Goal: Task Accomplishment & Management: Use online tool/utility

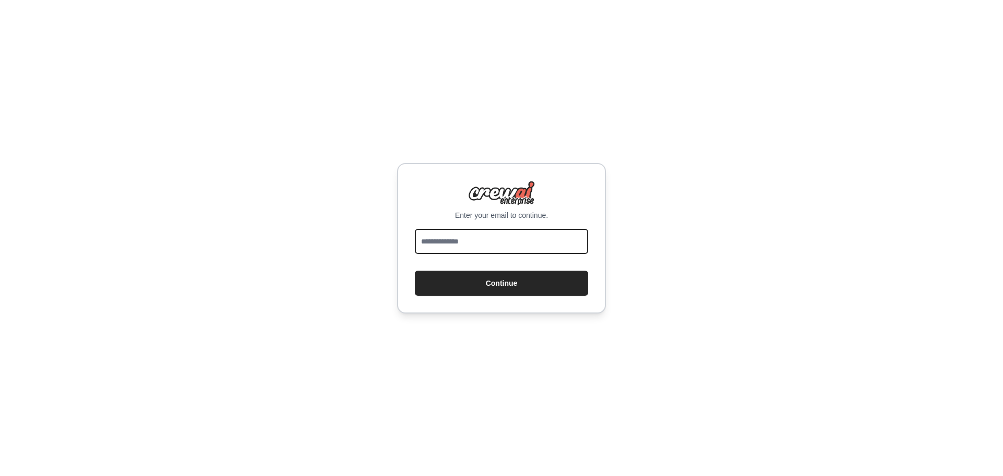
drag, startPoint x: 0, startPoint y: 0, endPoint x: 471, endPoint y: 244, distance: 530.9
click at [471, 244] on input "email" at bounding box center [501, 241] width 173 height 25
type input "**********"
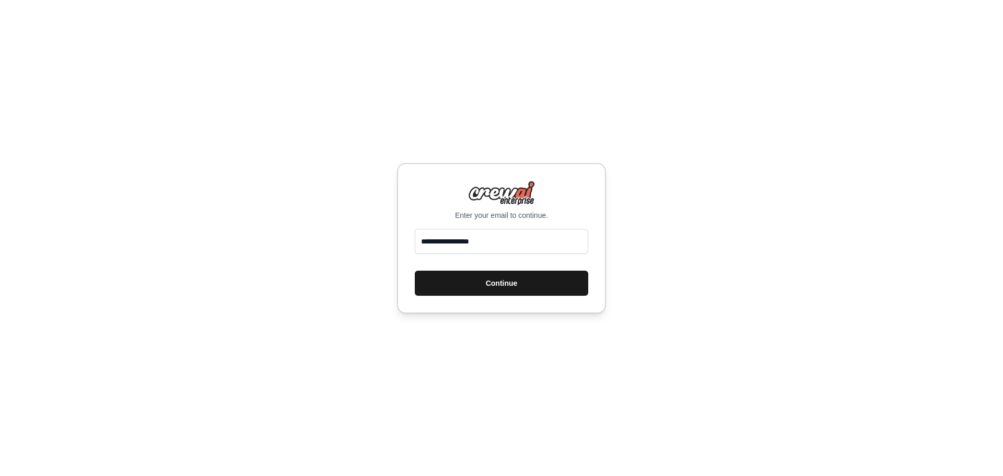
click at [467, 285] on button "Continue" at bounding box center [501, 283] width 173 height 25
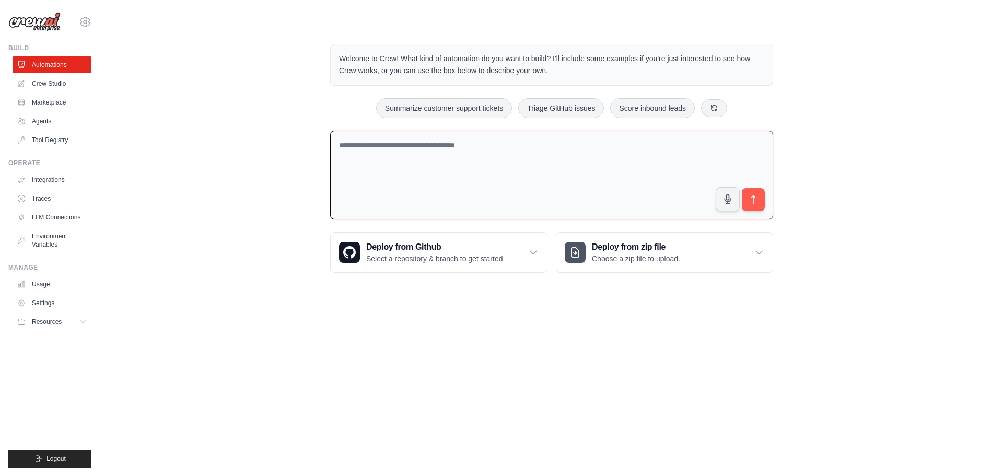
click at [393, 150] on textarea at bounding box center [551, 175] width 443 height 89
type textarea "**********"
click at [757, 204] on icon "submit" at bounding box center [753, 199] width 11 height 11
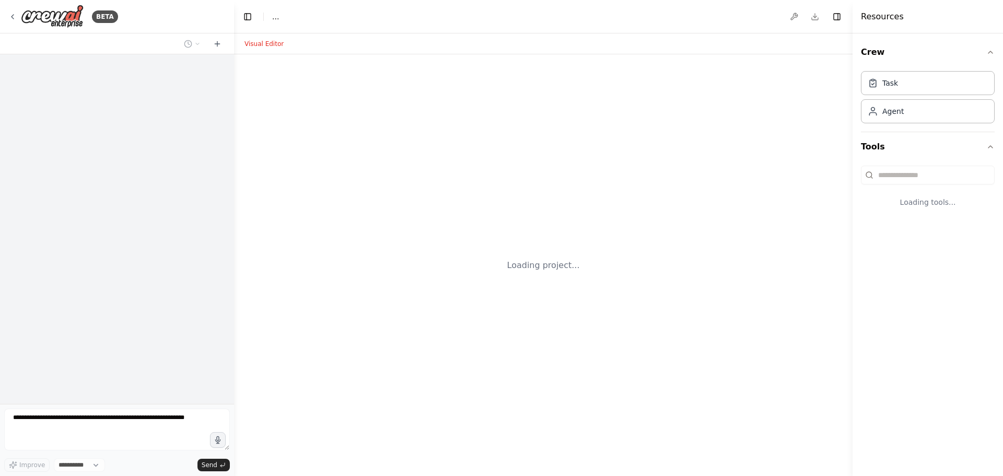
select select "****"
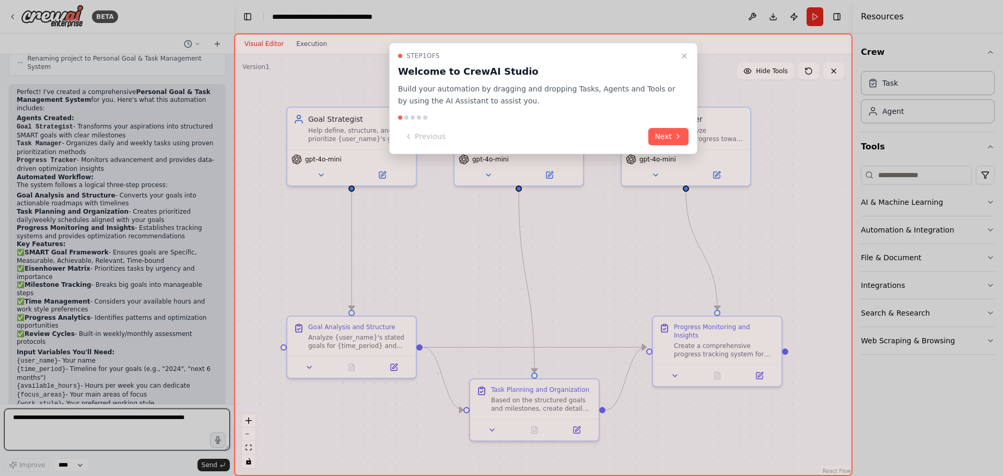
scroll to position [731, 0]
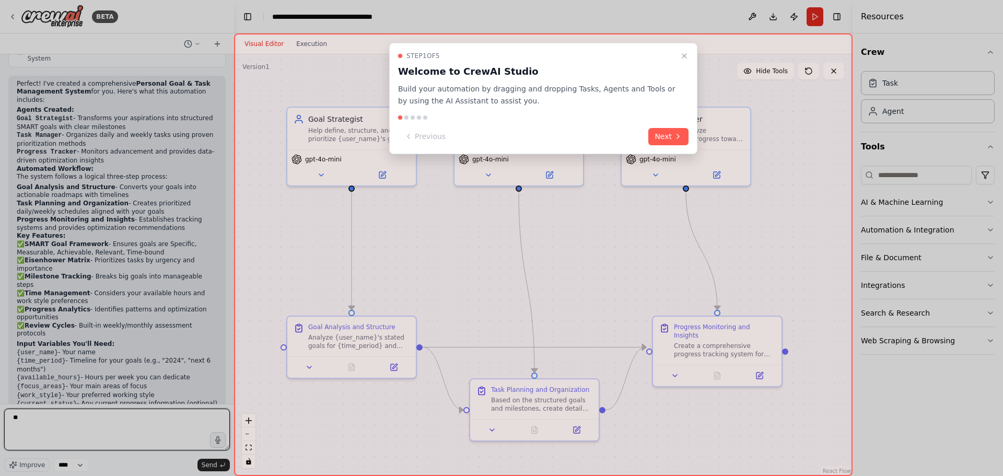
type textarea "*"
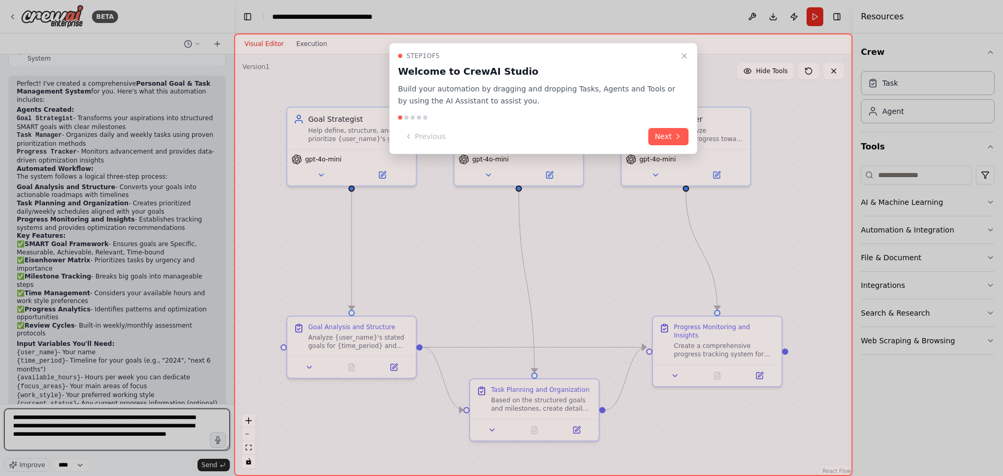
type textarea "**********"
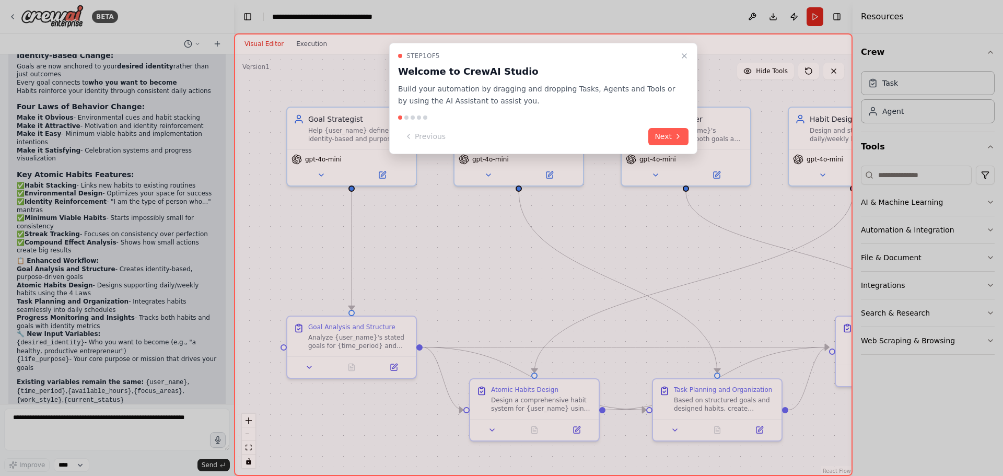
scroll to position [1956, 0]
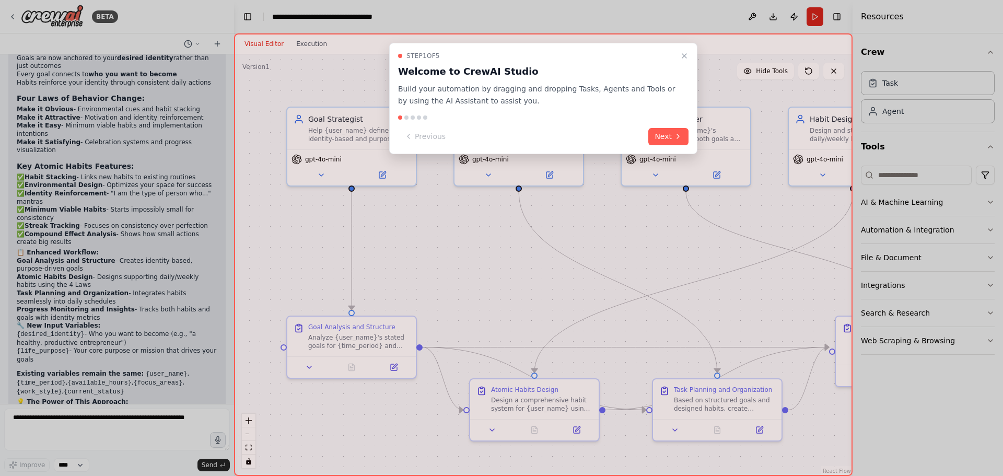
drag, startPoint x: 231, startPoint y: 360, endPoint x: 227, endPoint y: 311, distance: 49.9
click at [227, 324] on div at bounding box center [501, 238] width 1003 height 476
click at [229, 60] on div at bounding box center [501, 238] width 1003 height 476
click at [667, 137] on button "Next" at bounding box center [668, 136] width 40 height 17
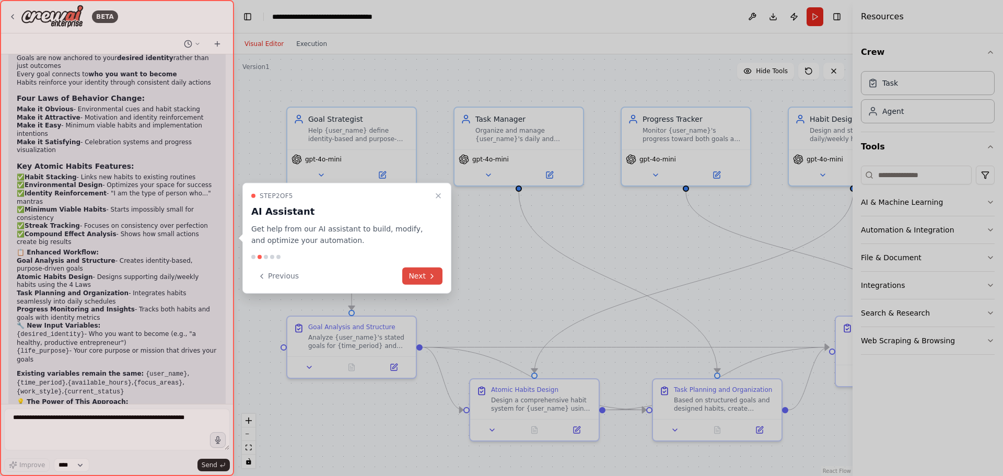
click at [421, 279] on button "Next" at bounding box center [422, 275] width 40 height 17
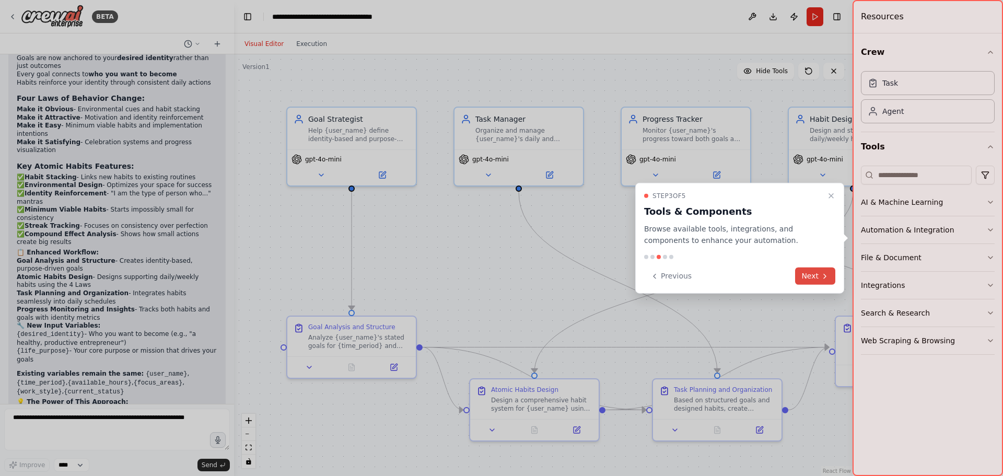
click at [811, 277] on button "Next" at bounding box center [815, 275] width 40 height 17
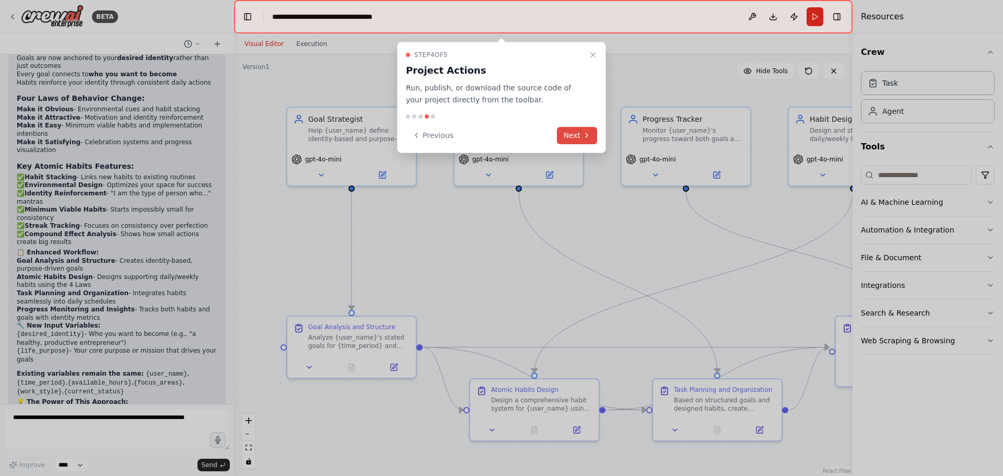
click at [578, 132] on button "Next" at bounding box center [577, 135] width 40 height 17
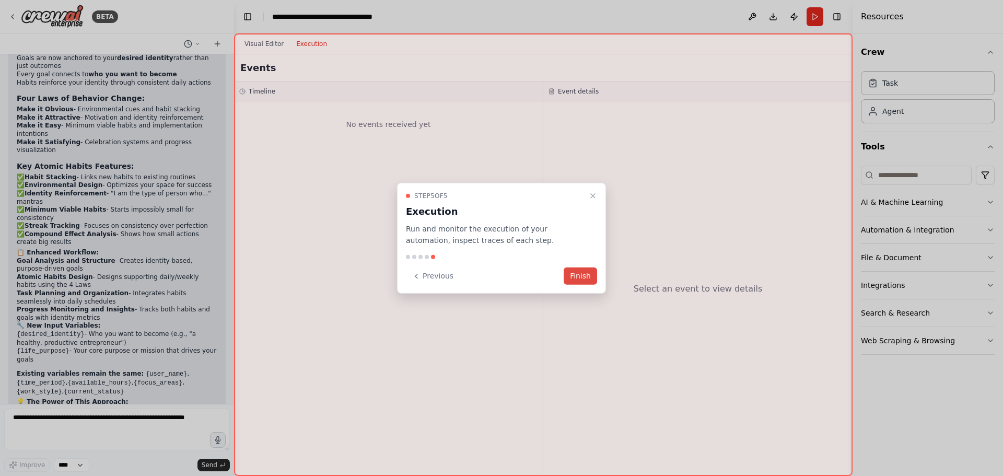
click at [579, 275] on button "Finish" at bounding box center [580, 275] width 33 height 17
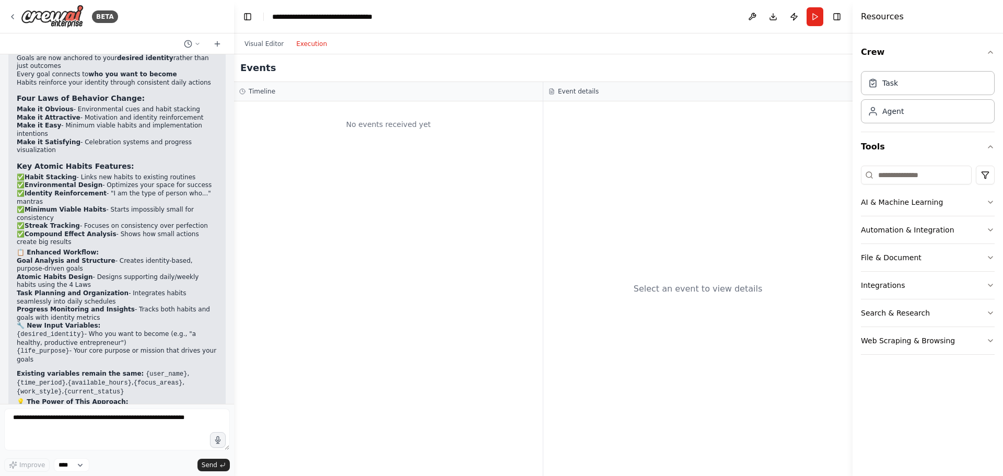
click at [301, 42] on button "Execution" at bounding box center [311, 44] width 43 height 13
click at [264, 44] on button "Visual Editor" at bounding box center [264, 44] width 52 height 13
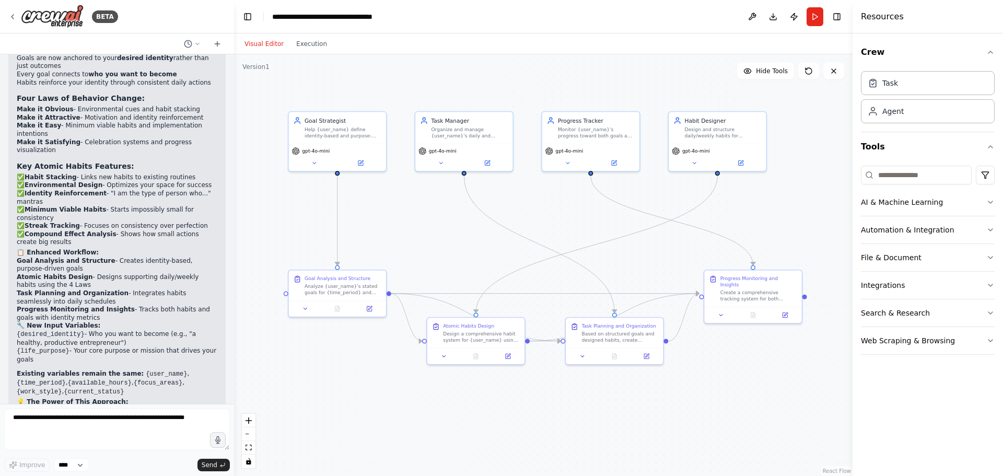
drag, startPoint x: 329, startPoint y: 223, endPoint x: 228, endPoint y: 205, distance: 102.4
click at [228, 205] on div "BETA Managing goals, to-do lists, tasks, progress toward goals 07:01 AM ▶ Thoug…" at bounding box center [501, 238] width 1003 height 476
click at [28, 421] on textarea at bounding box center [117, 430] width 226 height 42
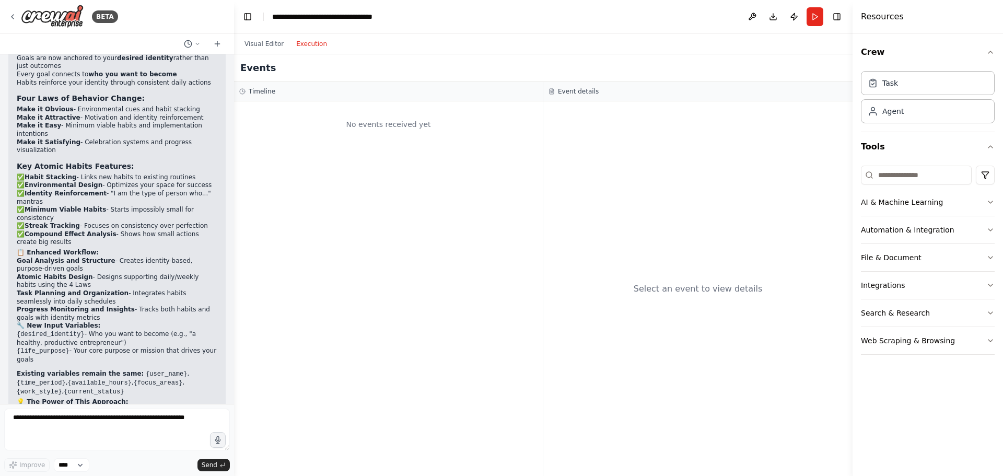
click at [304, 44] on button "Execution" at bounding box center [311, 44] width 43 height 13
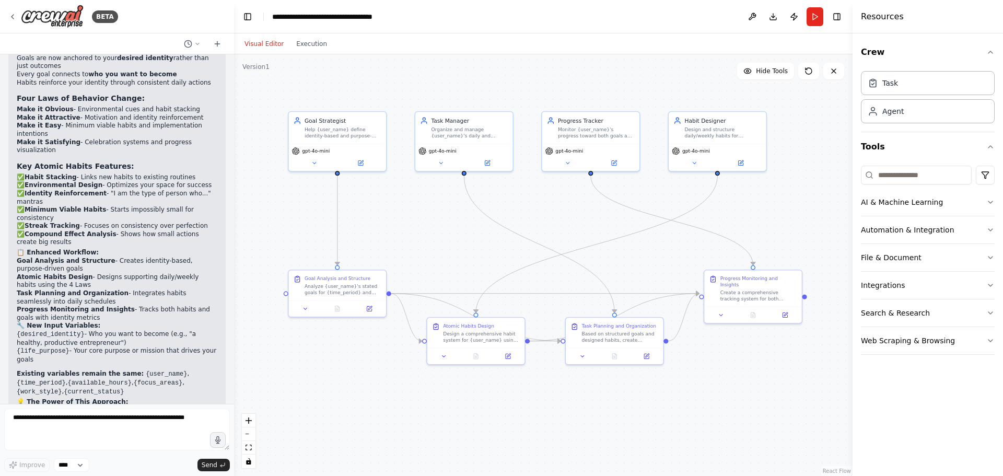
click at [267, 42] on button "Visual Editor" at bounding box center [264, 44] width 52 height 13
click at [750, 15] on button at bounding box center [752, 16] width 17 height 19
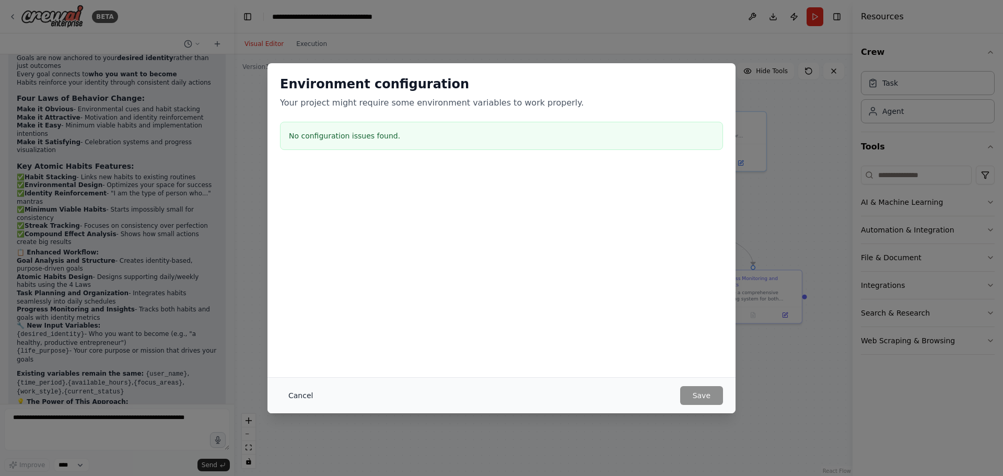
click at [301, 398] on button "Cancel" at bounding box center [300, 395] width 41 height 19
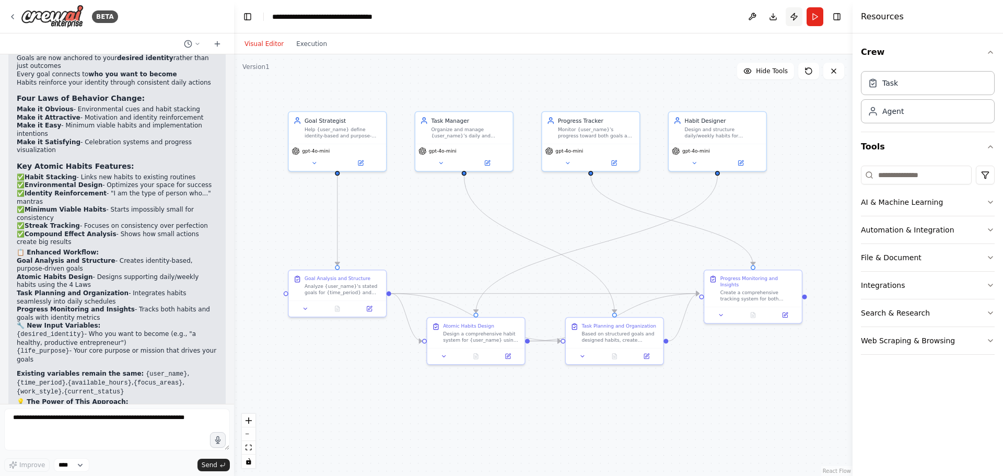
click at [794, 16] on button "Publish" at bounding box center [794, 16] width 17 height 19
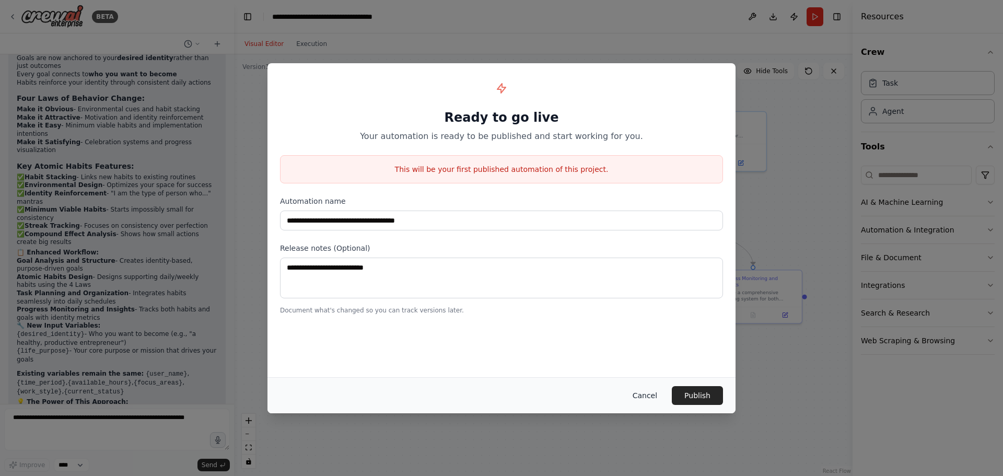
click at [650, 399] on button "Cancel" at bounding box center [644, 395] width 41 height 19
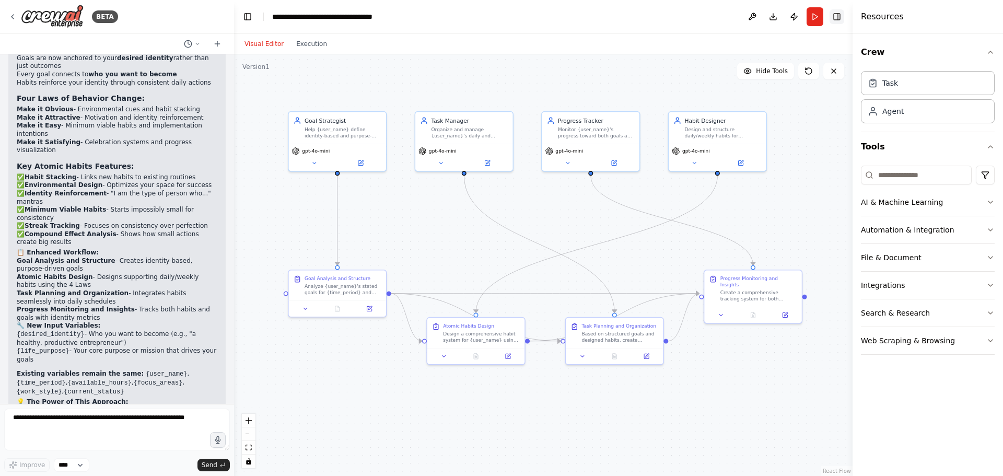
click at [838, 15] on button "Toggle Right Sidebar" at bounding box center [837, 16] width 15 height 15
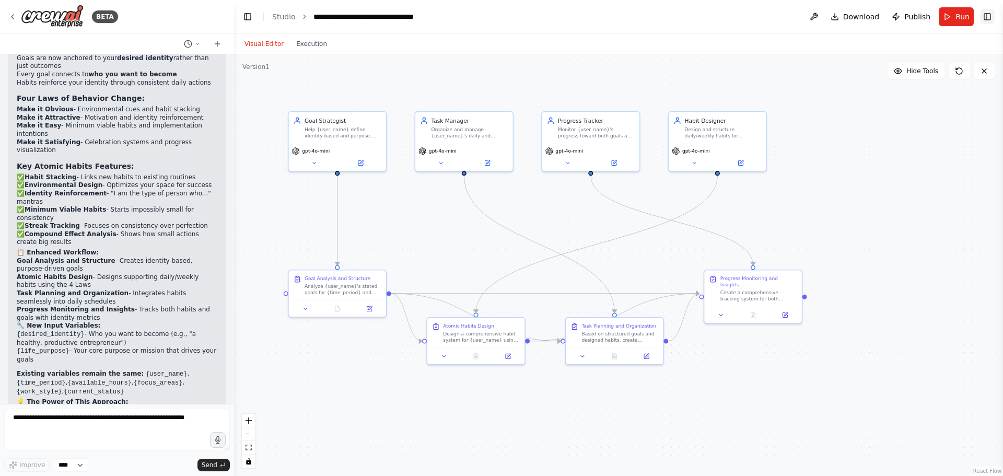
click at [988, 17] on button "Toggle Right Sidebar" at bounding box center [987, 16] width 15 height 15
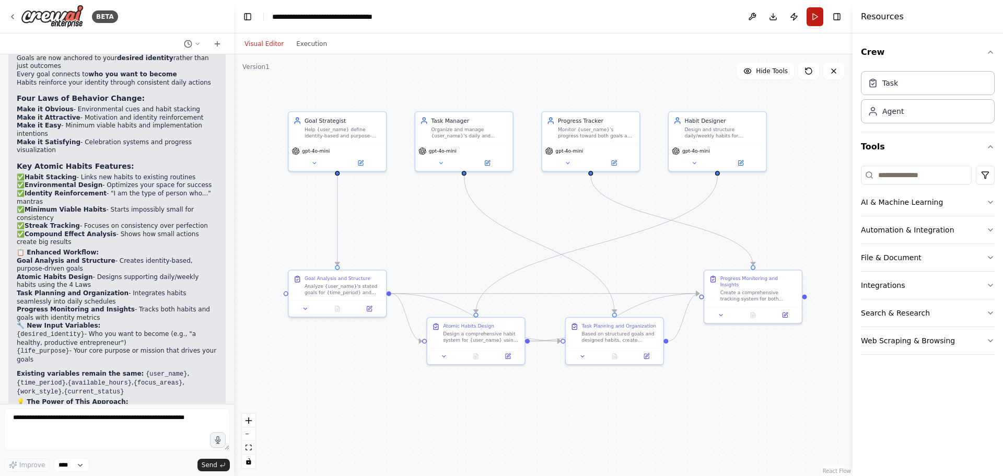
click at [815, 16] on button "Run" at bounding box center [815, 16] width 17 height 19
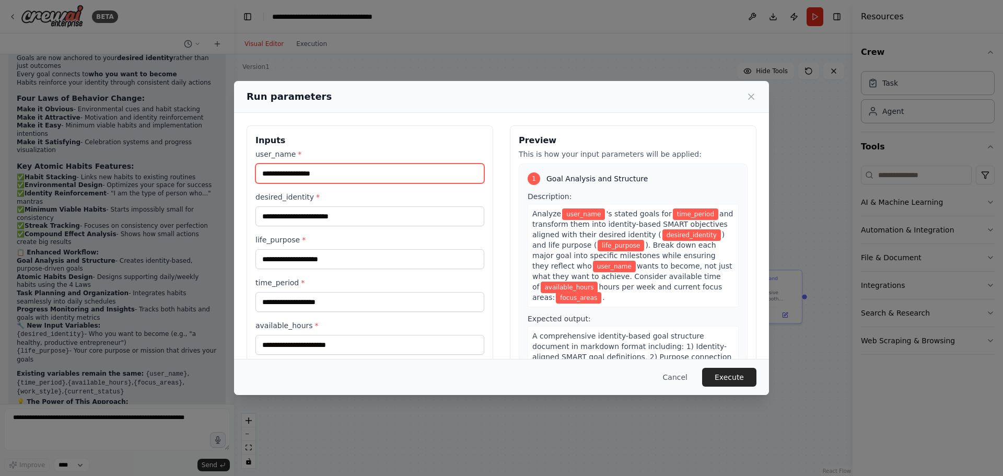
click at [292, 172] on input "user_name *" at bounding box center [369, 174] width 229 height 20
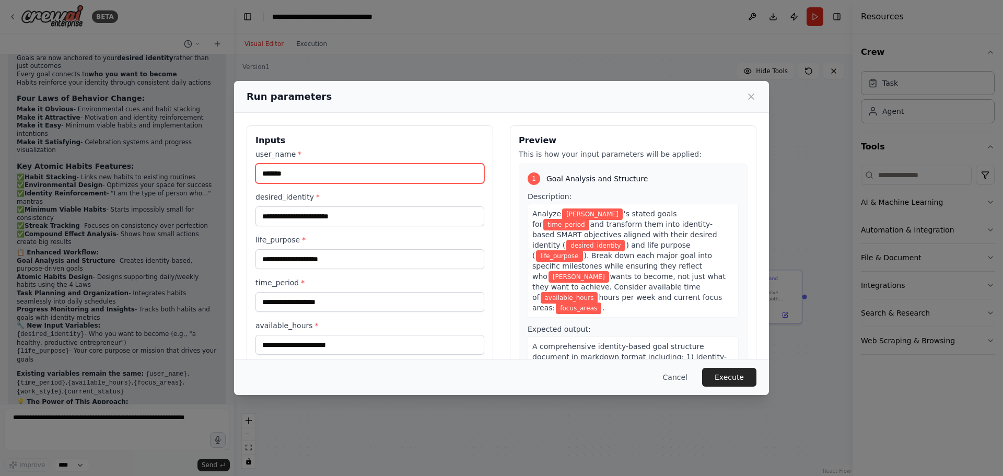
type input "*******"
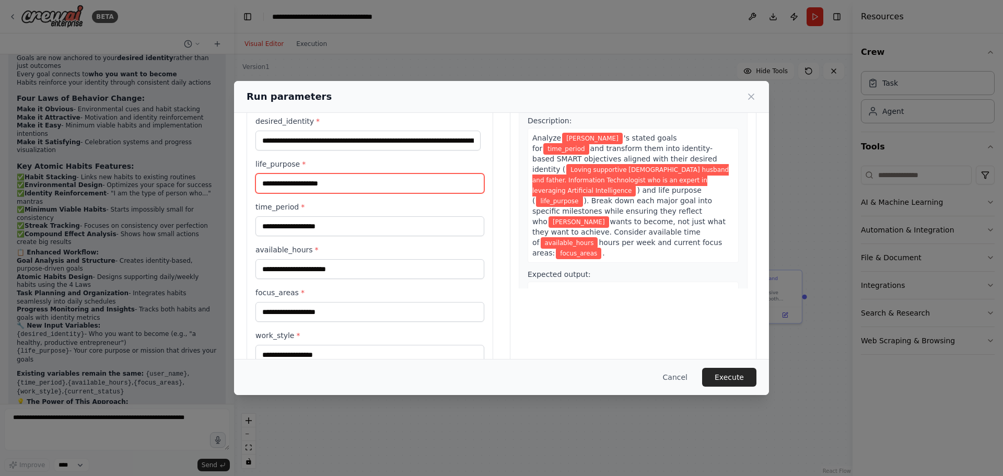
scroll to position [52, 0]
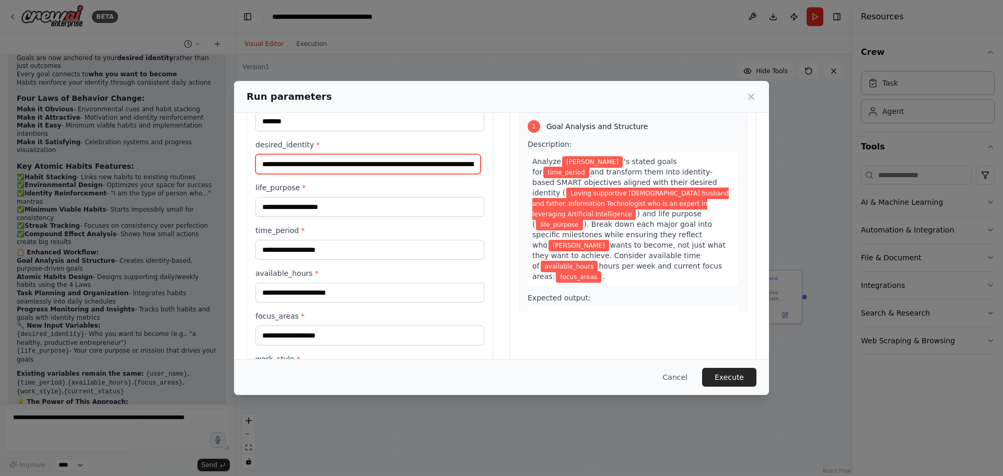
click at [286, 165] on input "**********" at bounding box center [367, 164] width 225 height 20
click at [262, 165] on input "**********" at bounding box center [367, 164] width 225 height 20
type input "**********"
click at [581, 241] on span "wants to become, not just what they want to achieve. Consider available time of" at bounding box center [628, 255] width 193 height 29
click at [681, 376] on button "Cancel" at bounding box center [675, 377] width 41 height 19
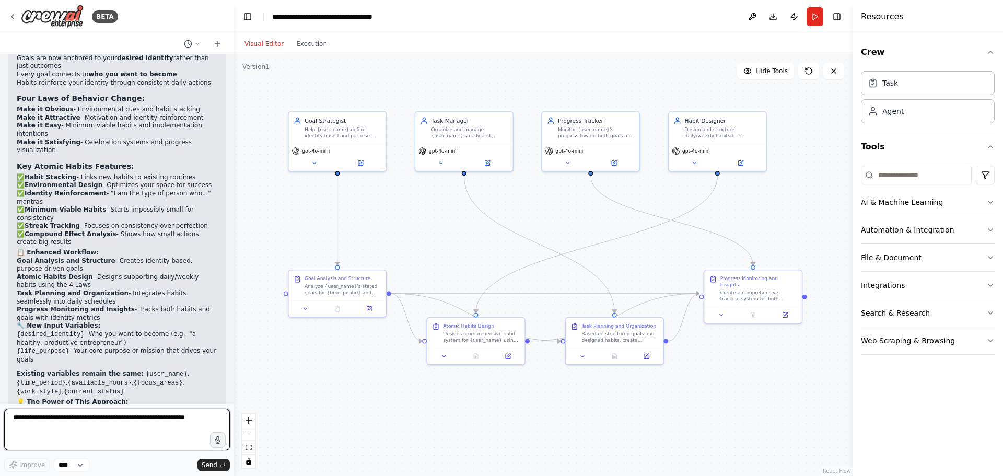
click at [36, 422] on textarea at bounding box center [117, 430] width 226 height 42
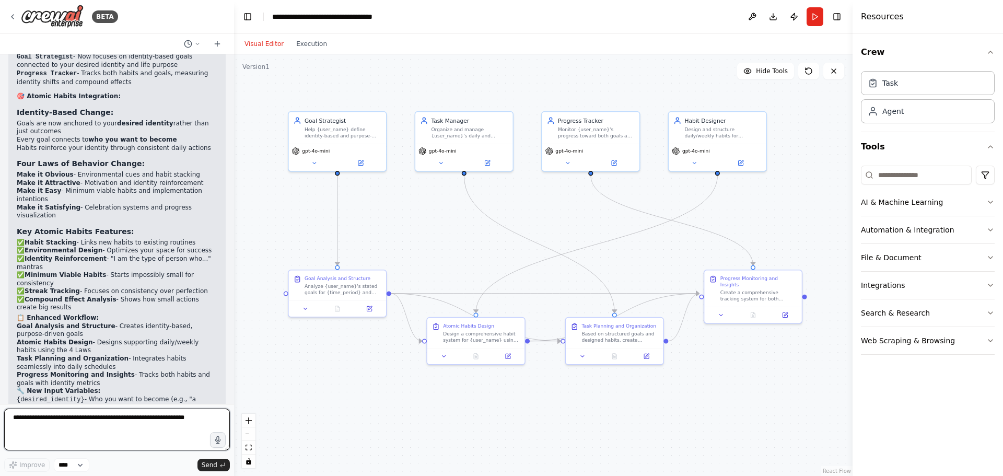
scroll to position [1956, 0]
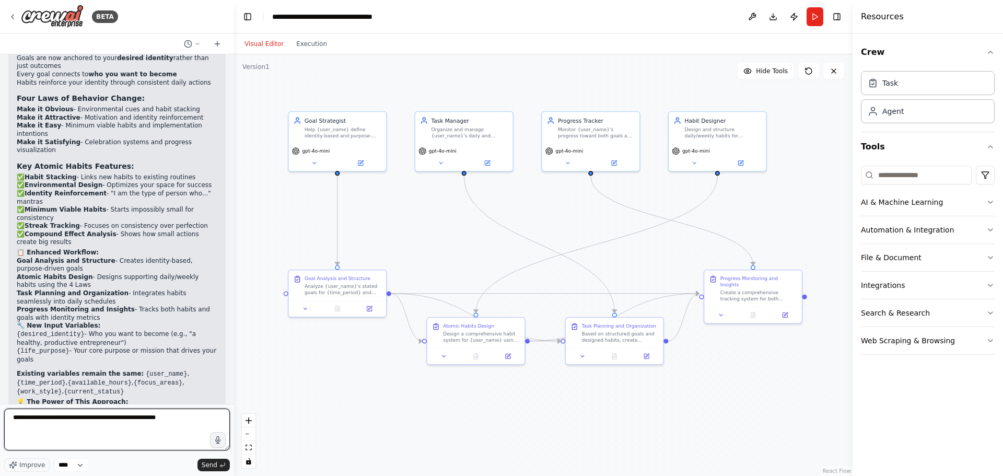
type textarea "**********"
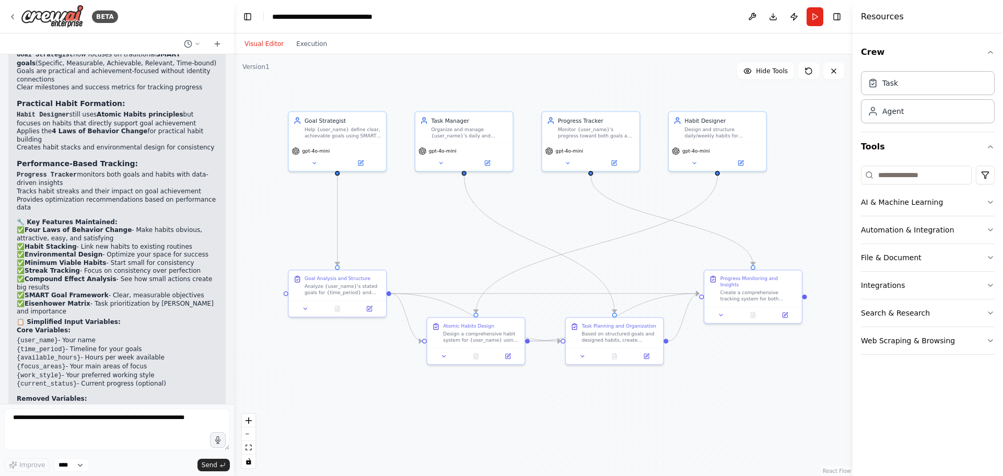
scroll to position [3122, 0]
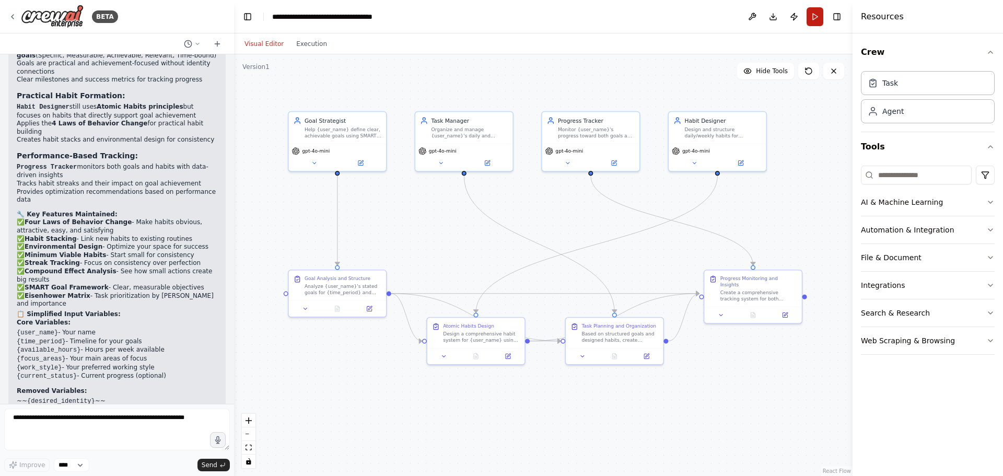
click at [815, 16] on button "Run" at bounding box center [815, 16] width 17 height 19
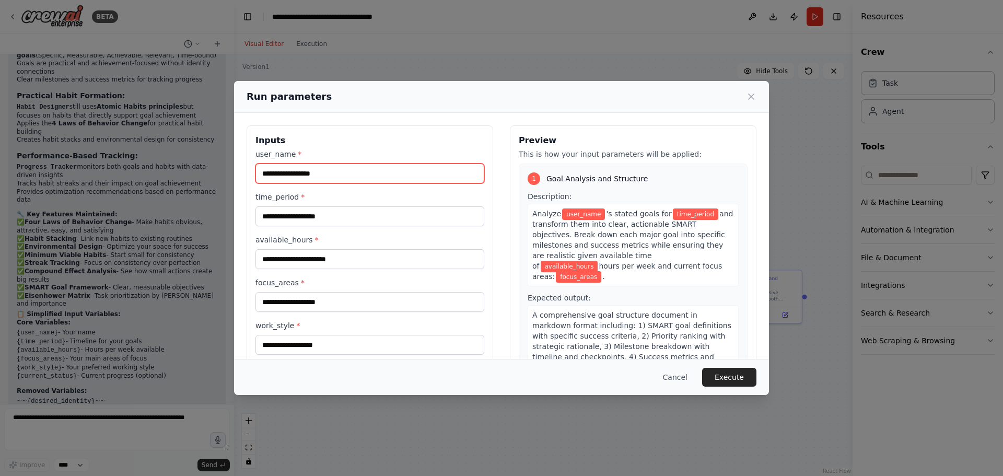
click at [322, 174] on input "user_name *" at bounding box center [369, 174] width 229 height 20
type input "*******"
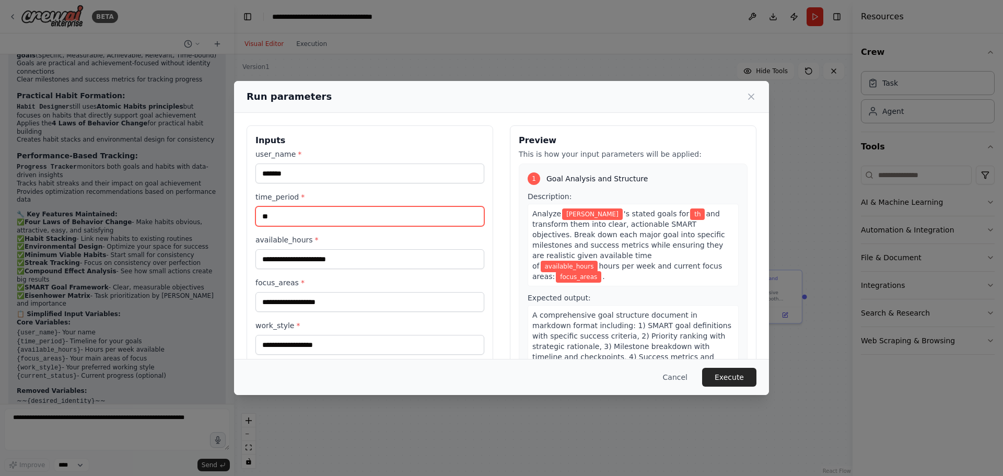
type input "*"
type input "**********"
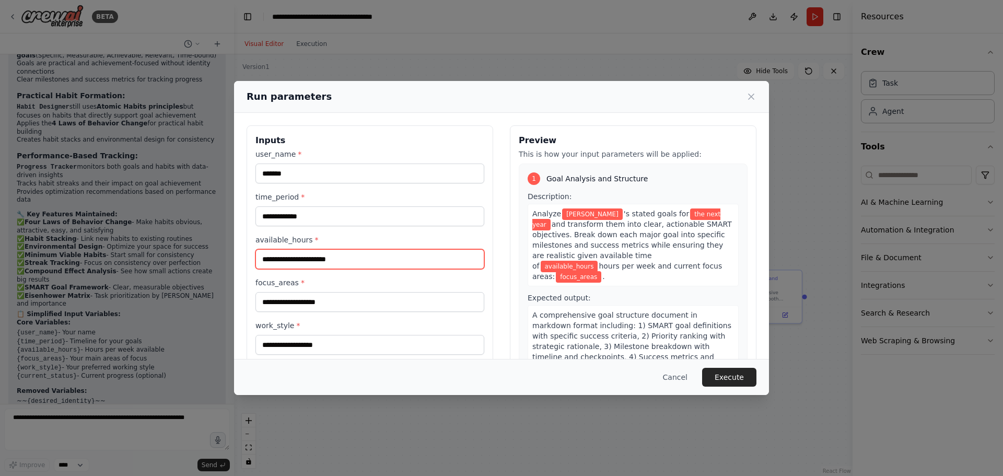
click at [302, 255] on input "available_hours *" at bounding box center [369, 259] width 229 height 20
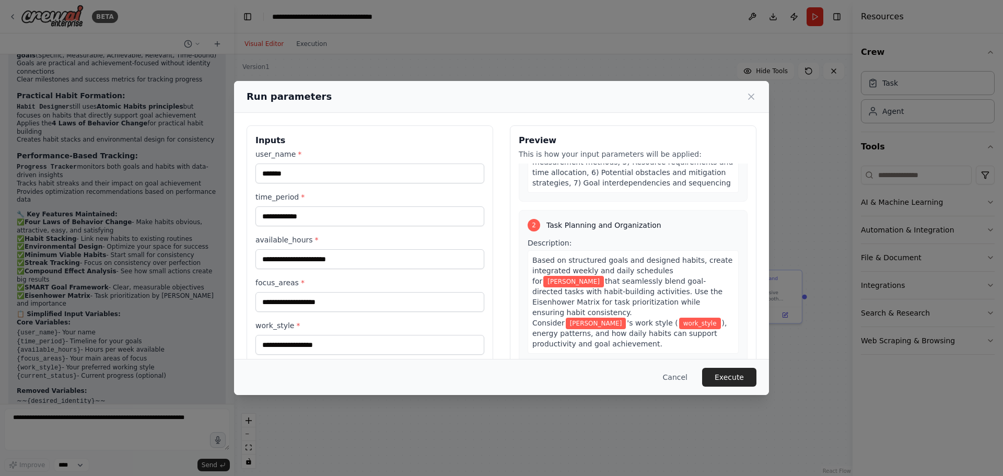
scroll to position [209, 0]
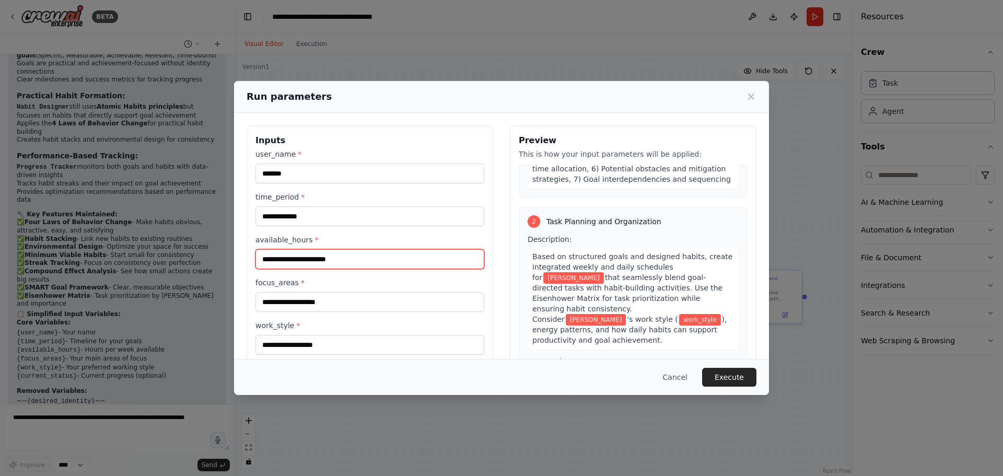
click at [362, 258] on input "available_hours *" at bounding box center [369, 259] width 229 height 20
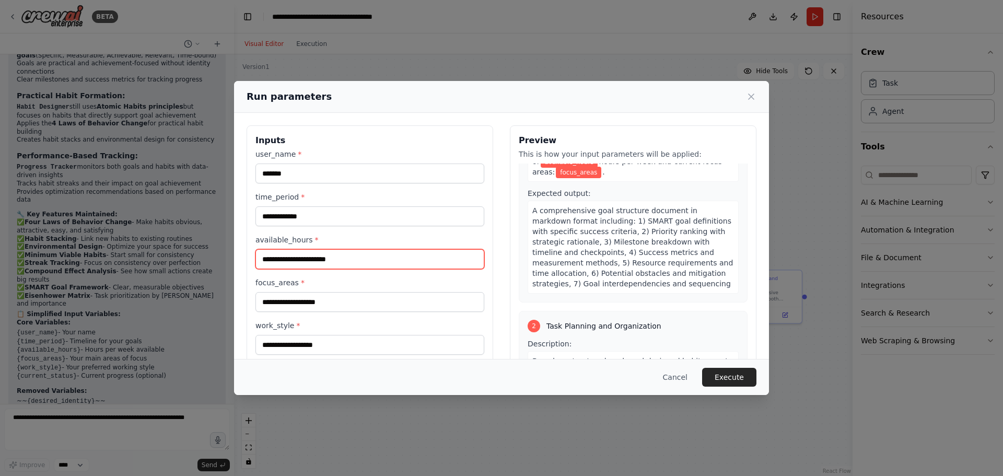
scroll to position [0, 0]
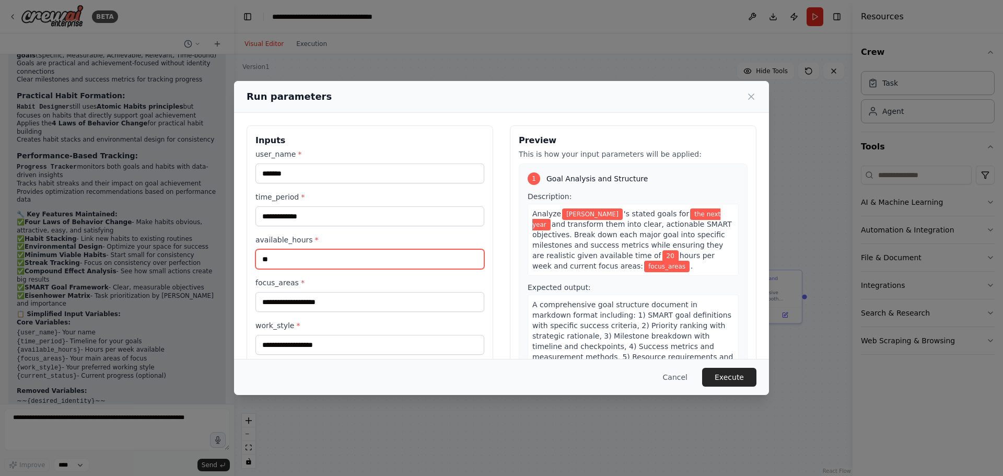
type input "**"
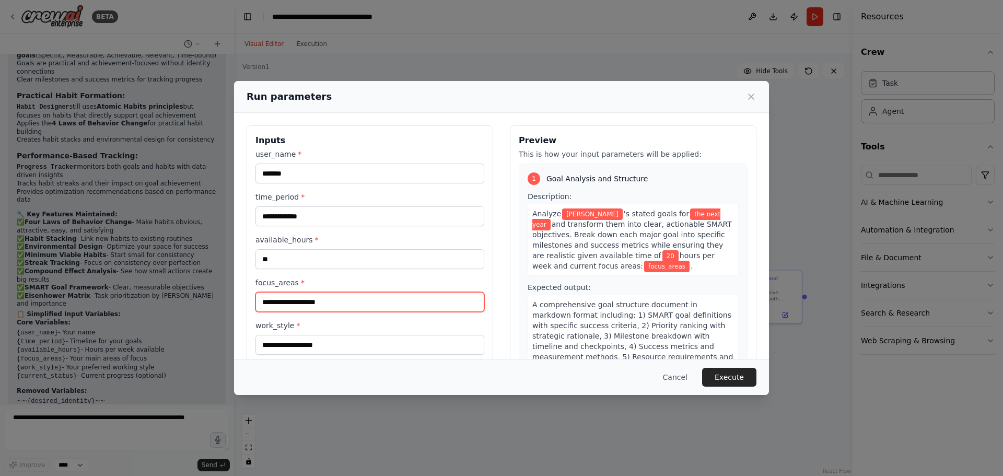
click at [330, 305] on input "focus_areas *" at bounding box center [369, 302] width 229 height 20
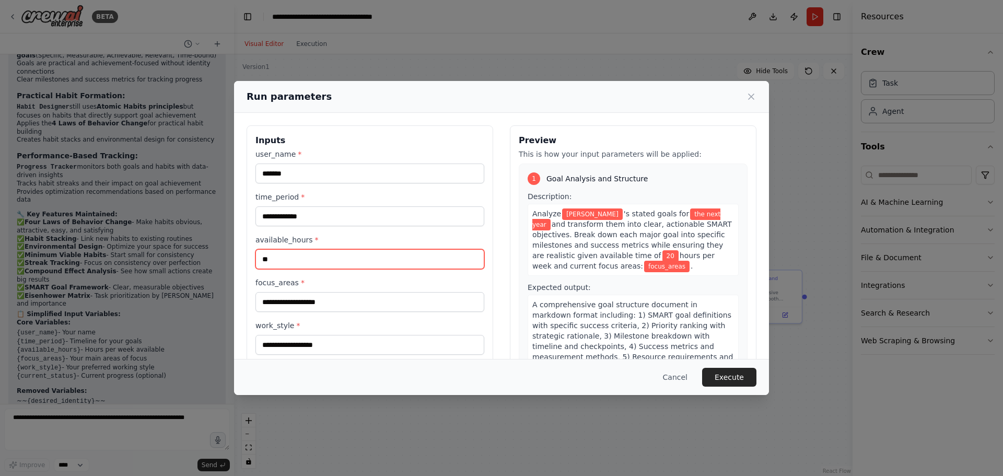
click at [332, 261] on input "**" at bounding box center [369, 259] width 229 height 20
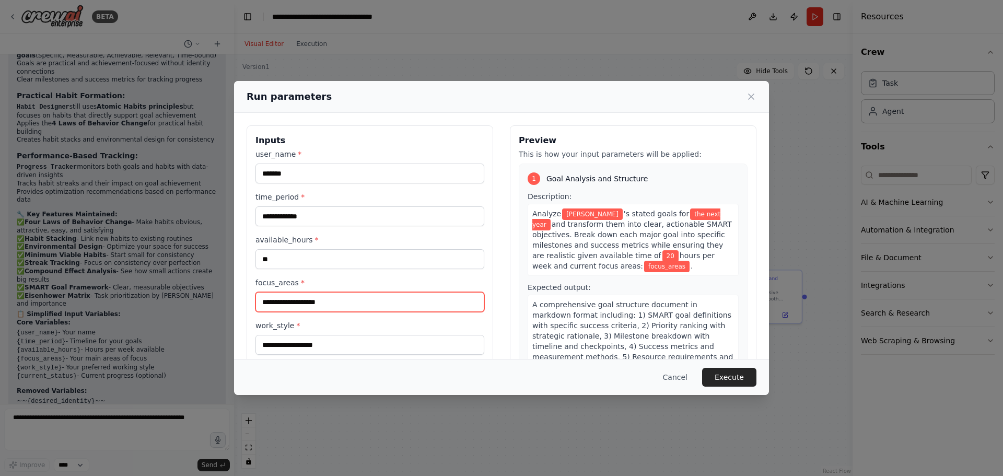
click at [301, 302] on input "focus_areas *" at bounding box center [369, 302] width 229 height 20
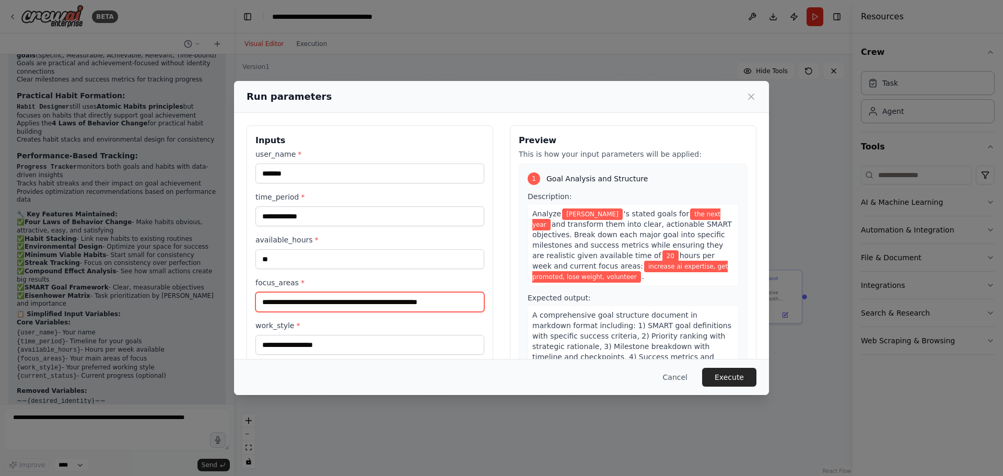
type input "**********"
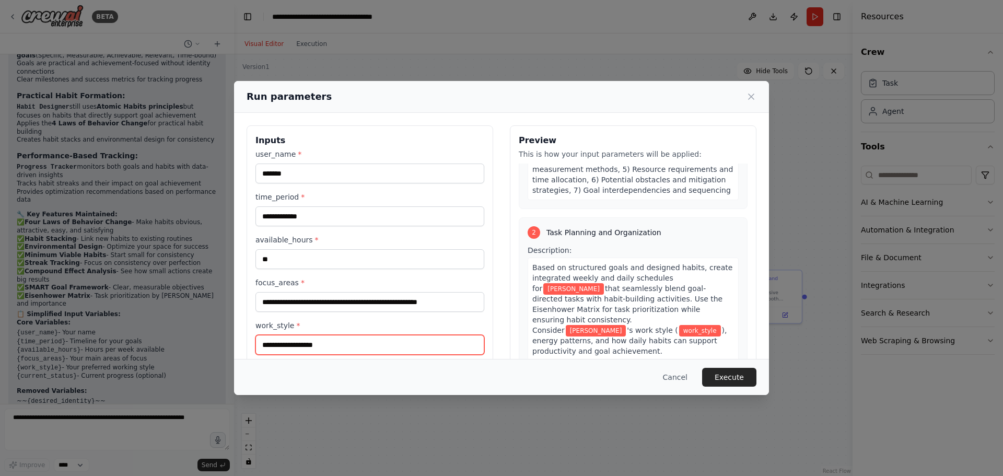
scroll to position [209, 0]
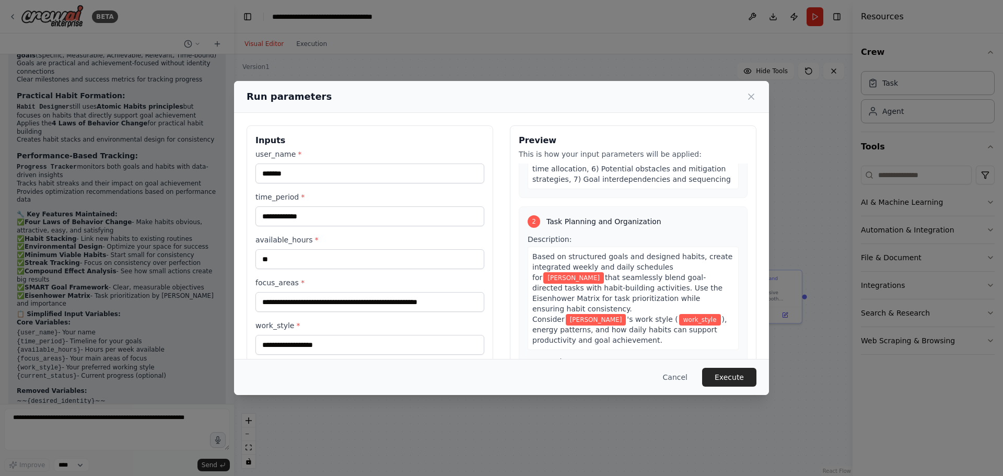
click at [679, 314] on span "work_style" at bounding box center [700, 319] width 42 height 11
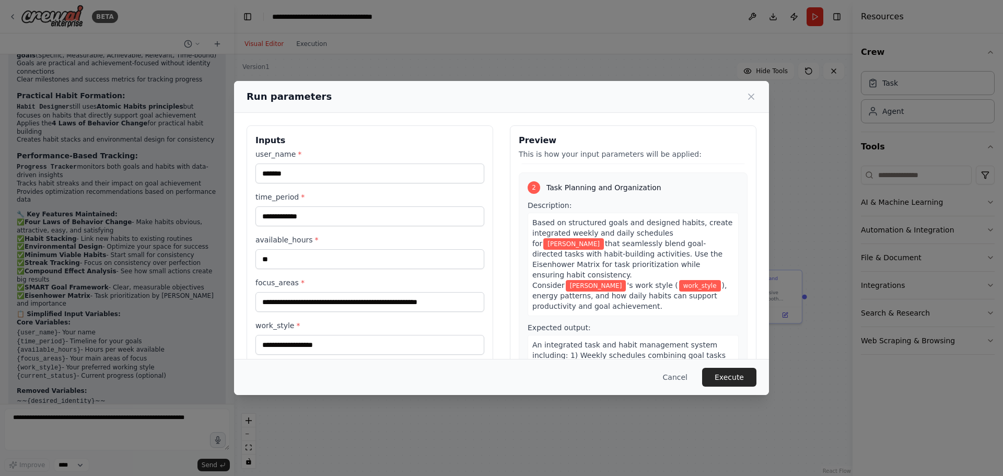
scroll to position [261, 0]
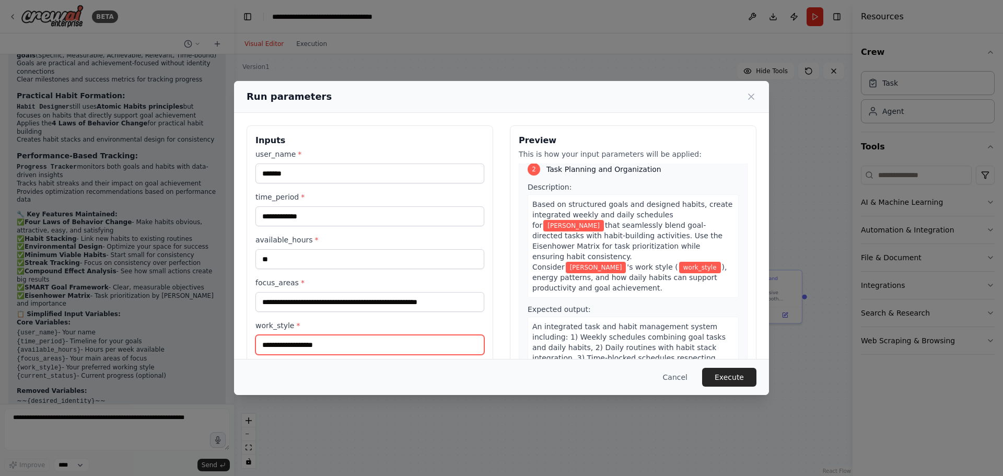
click at [378, 349] on input "work_style *" at bounding box center [369, 345] width 229 height 20
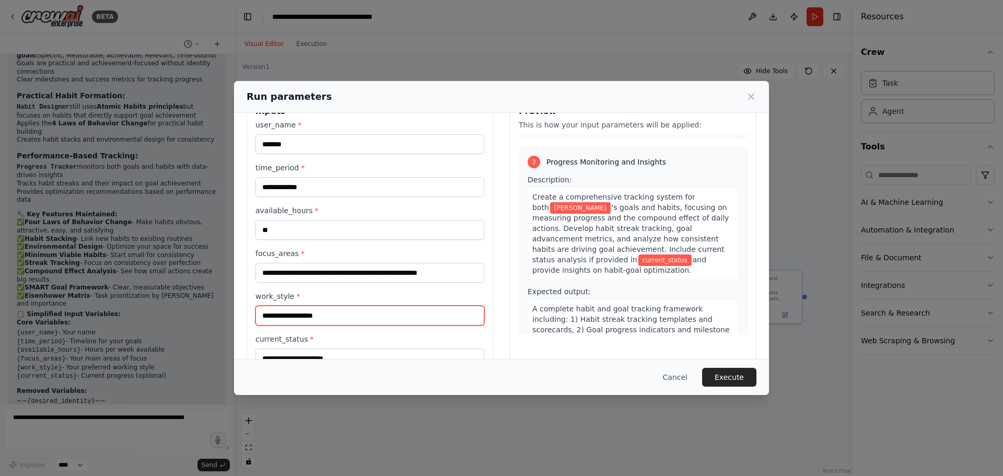
scroll to position [60, 0]
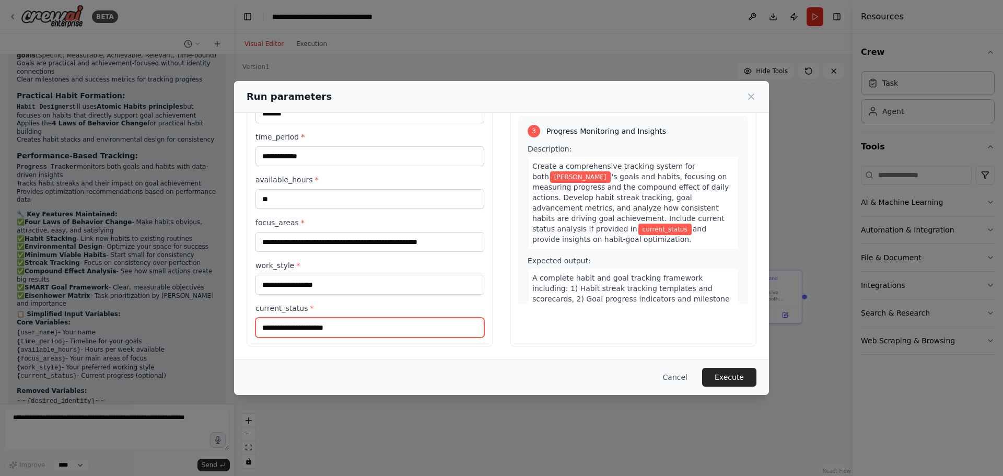
click at [320, 329] on input "current_status *" at bounding box center [369, 328] width 229 height 20
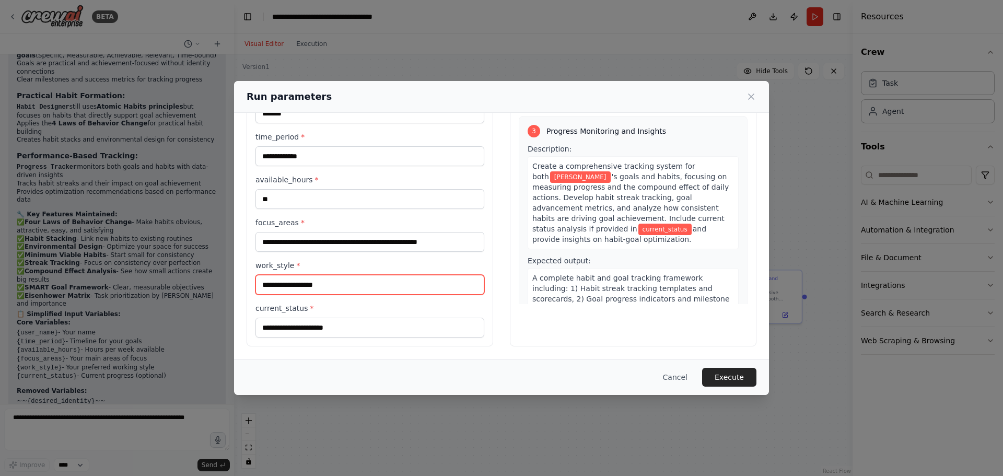
click at [331, 289] on input "work_style *" at bounding box center [369, 285] width 229 height 20
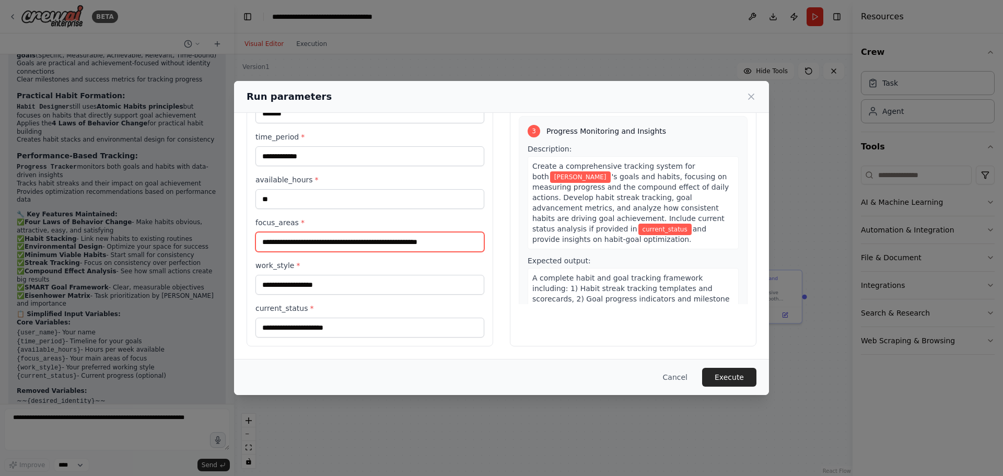
click at [335, 238] on input "**********" at bounding box center [369, 242] width 229 height 20
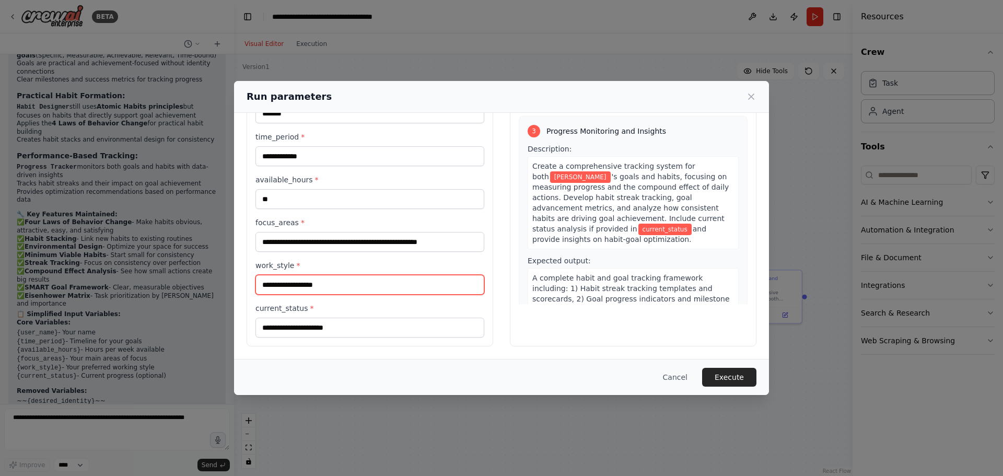
click at [327, 284] on input "work_style *" at bounding box center [369, 285] width 229 height 20
type input "******"
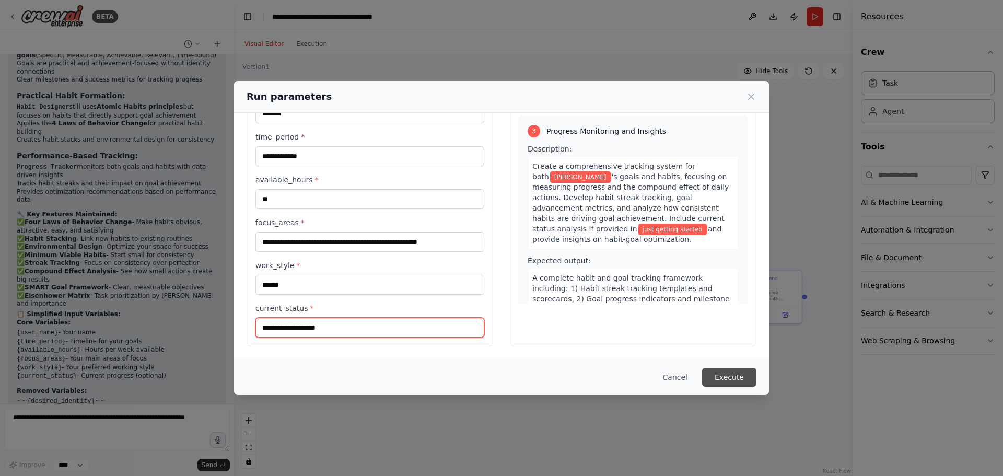
type input "**********"
click at [743, 376] on button "Execute" at bounding box center [729, 377] width 54 height 19
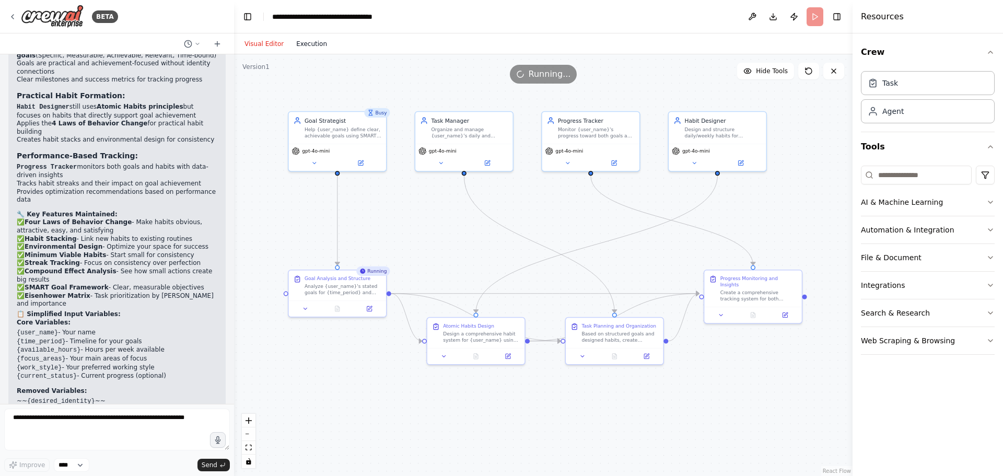
click at [306, 47] on button "Execution" at bounding box center [311, 44] width 43 height 13
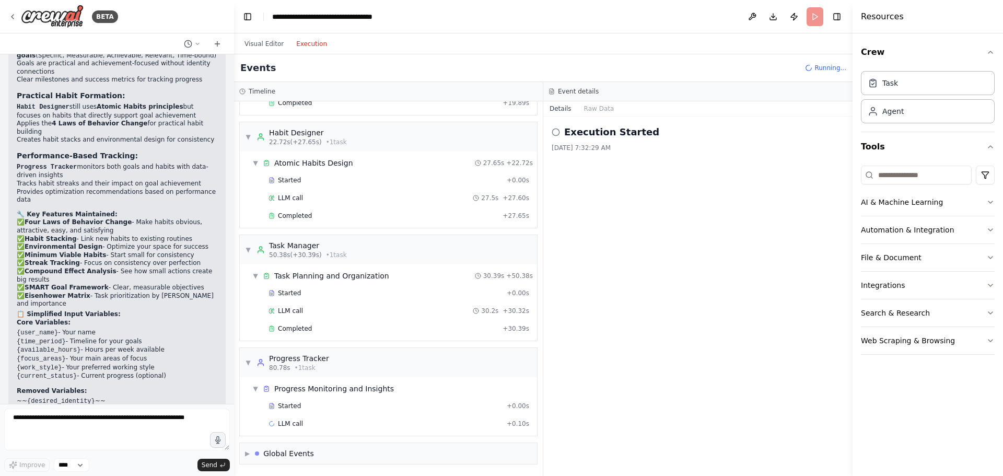
scroll to position [115, 0]
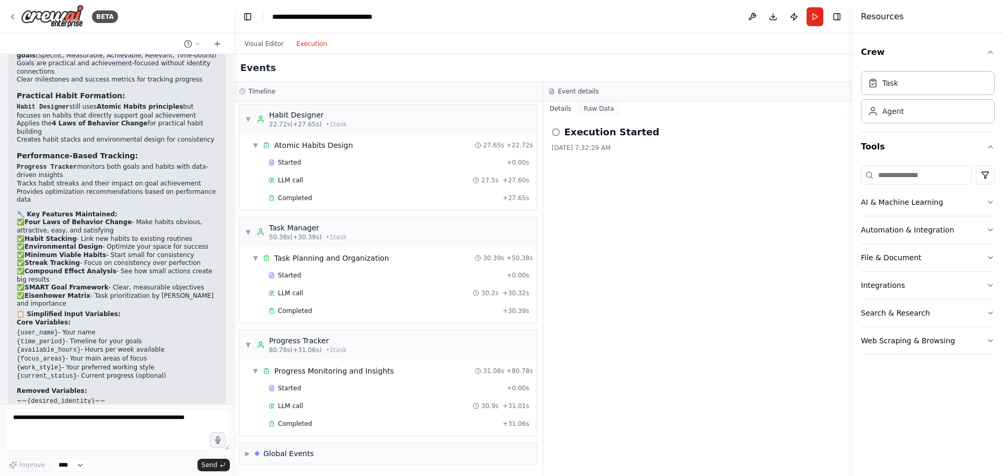
click at [598, 107] on button "Raw Data" at bounding box center [599, 108] width 43 height 15
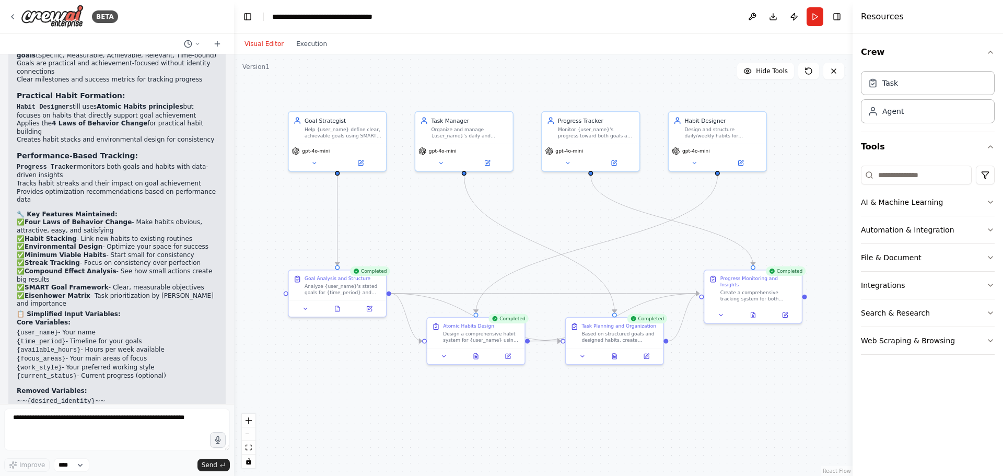
click at [269, 44] on button "Visual Editor" at bounding box center [264, 44] width 52 height 13
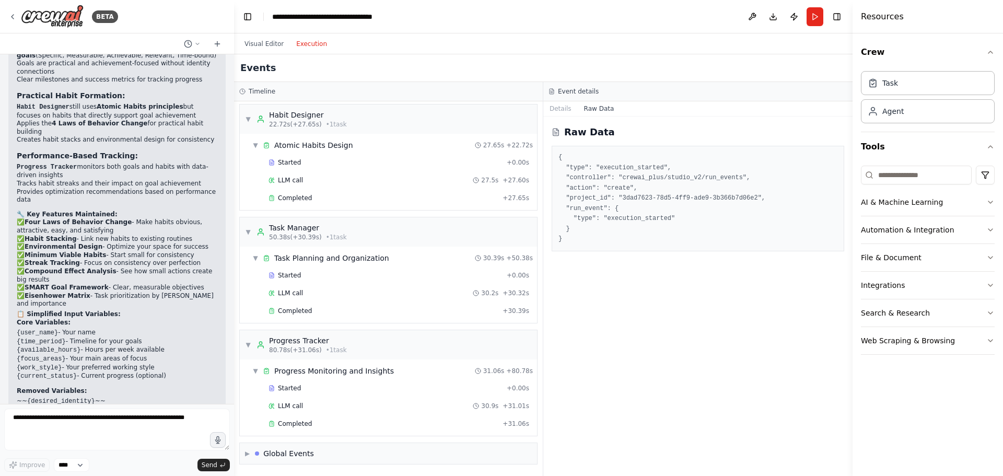
click at [302, 46] on button "Execution" at bounding box center [311, 44] width 43 height 13
click at [565, 107] on button "Details" at bounding box center [560, 108] width 34 height 15
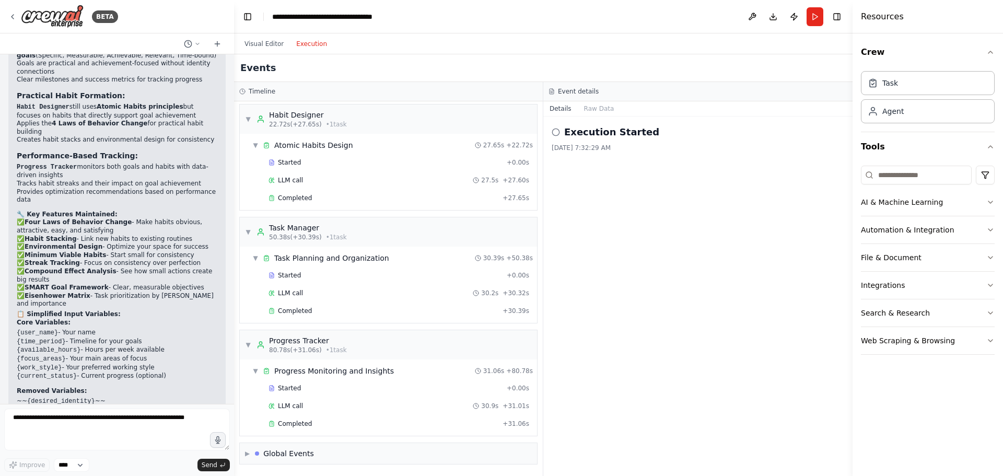
click at [306, 44] on button "Execution" at bounding box center [311, 44] width 43 height 13
click at [301, 452] on div "Global Events" at bounding box center [288, 453] width 51 height 10
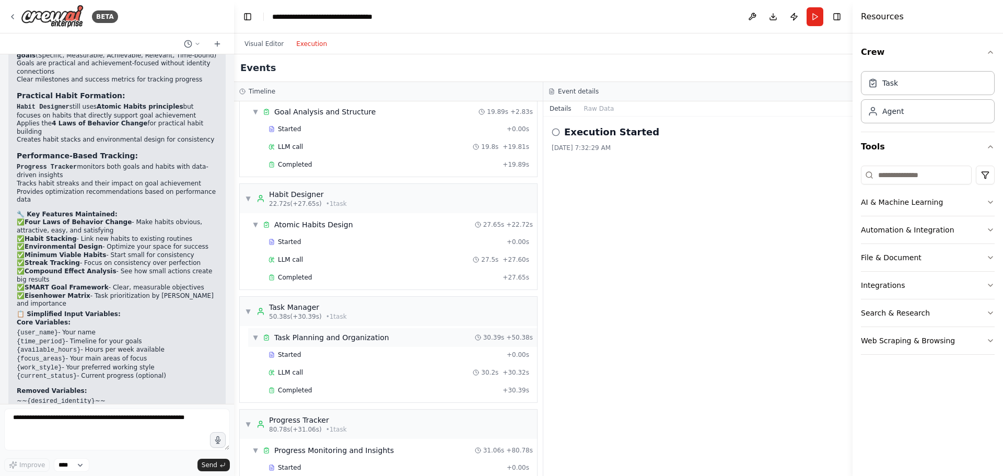
scroll to position [0, 0]
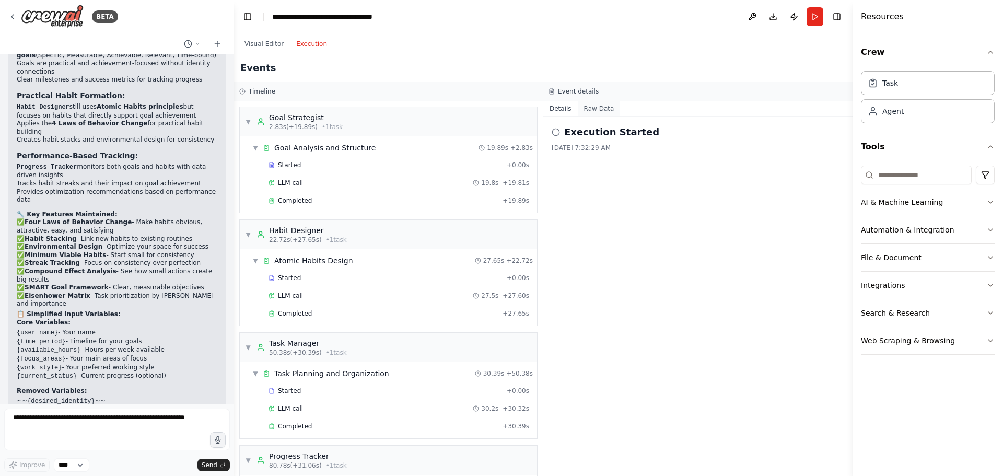
click at [592, 109] on button "Raw Data" at bounding box center [599, 108] width 43 height 15
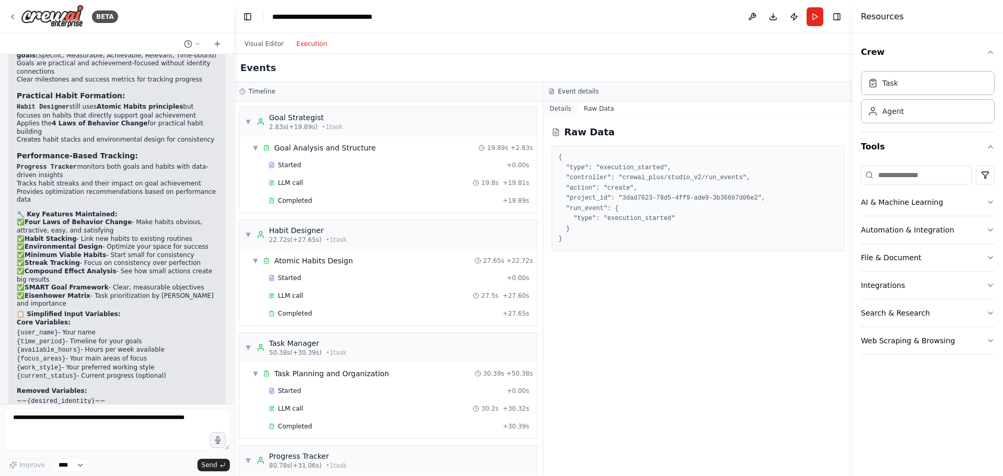
click at [557, 113] on button "Details" at bounding box center [560, 108] width 34 height 15
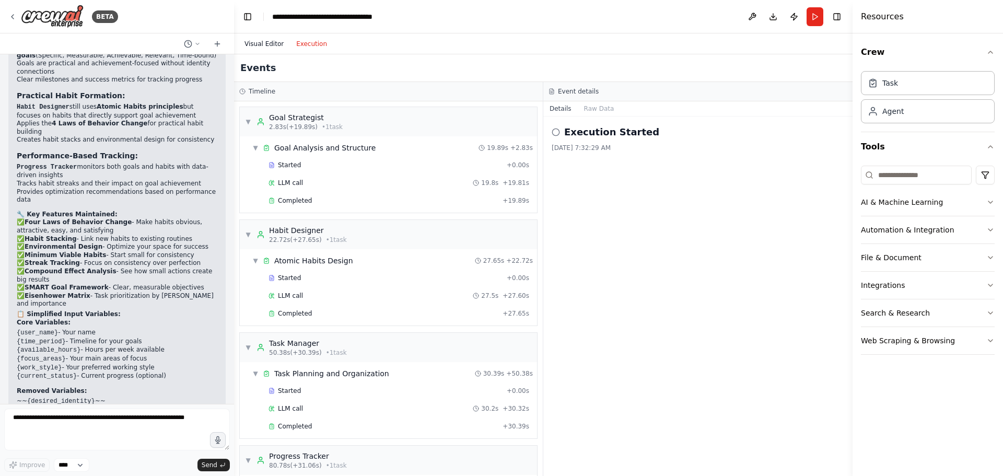
click at [260, 42] on button "Visual Editor" at bounding box center [264, 44] width 52 height 13
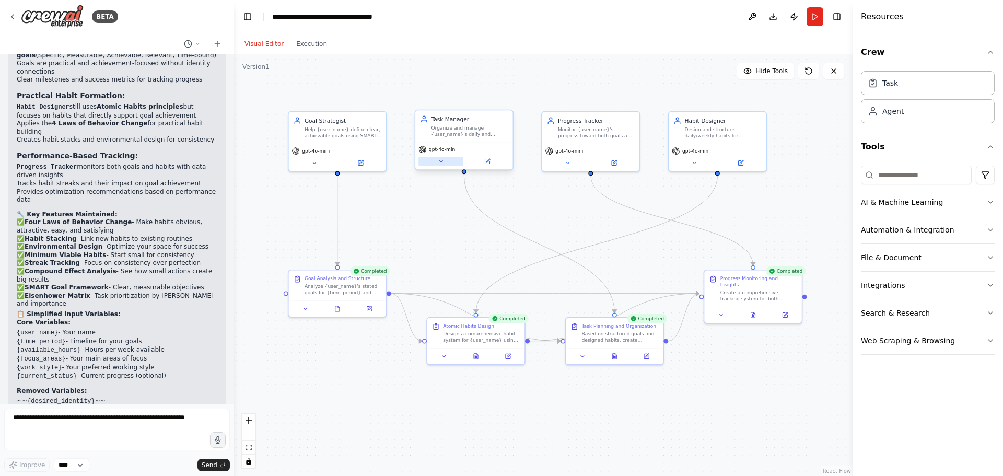
click at [439, 163] on icon at bounding box center [441, 161] width 6 height 6
click at [442, 164] on icon at bounding box center [441, 161] width 6 height 6
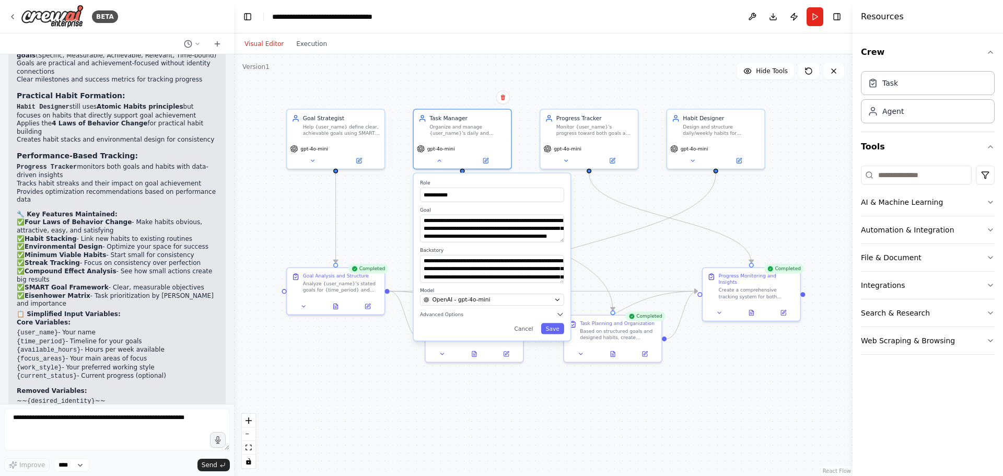
click at [384, 217] on div ".deletable-edge-delete-btn { width: 20px; height: 20px; border: 0px solid #ffff…" at bounding box center [543, 265] width 619 height 422
click at [800, 187] on div ".deletable-edge-delete-btn { width: 20px; height: 20px; border: 0px solid #ffff…" at bounding box center [543, 265] width 619 height 422
click at [366, 445] on div ".deletable-edge-delete-btn { width: 20px; height: 20px; border: 0px solid #ffff…" at bounding box center [543, 265] width 619 height 422
click at [300, 46] on button "Execution" at bounding box center [311, 44] width 43 height 13
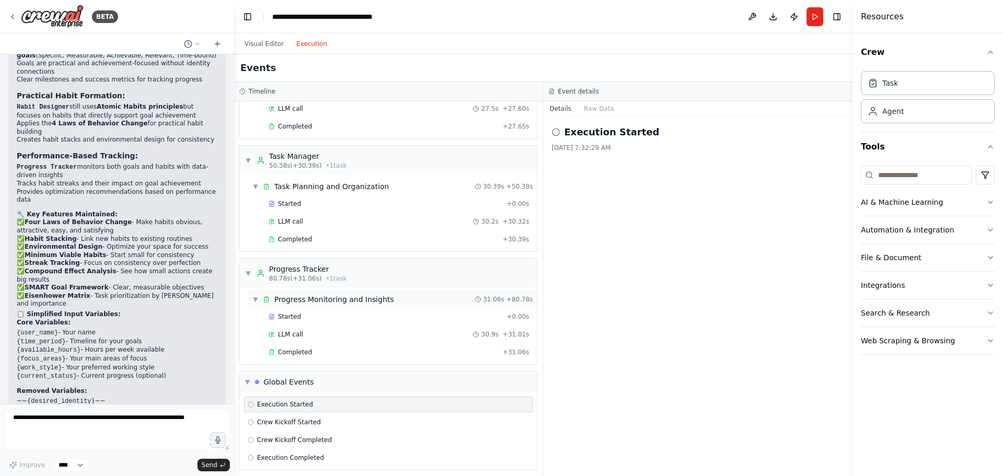
scroll to position [193, 0]
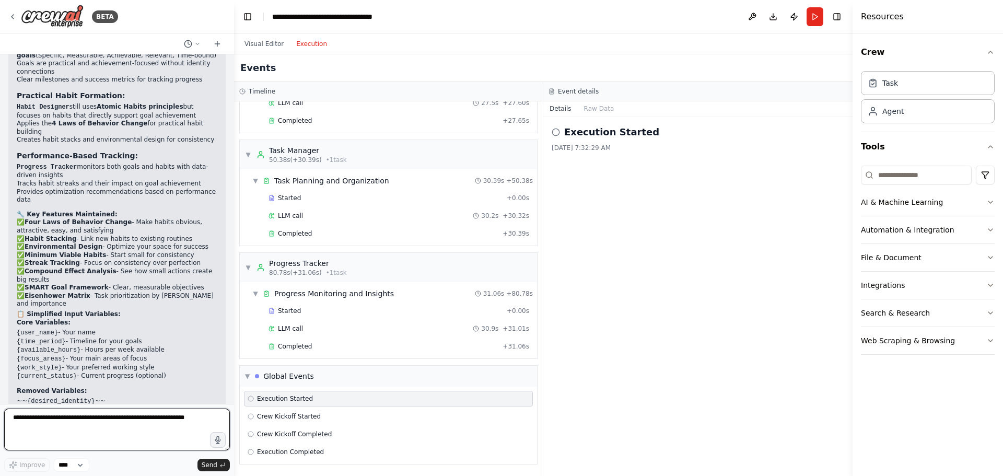
click at [94, 426] on textarea at bounding box center [117, 430] width 226 height 42
type textarea "**********"
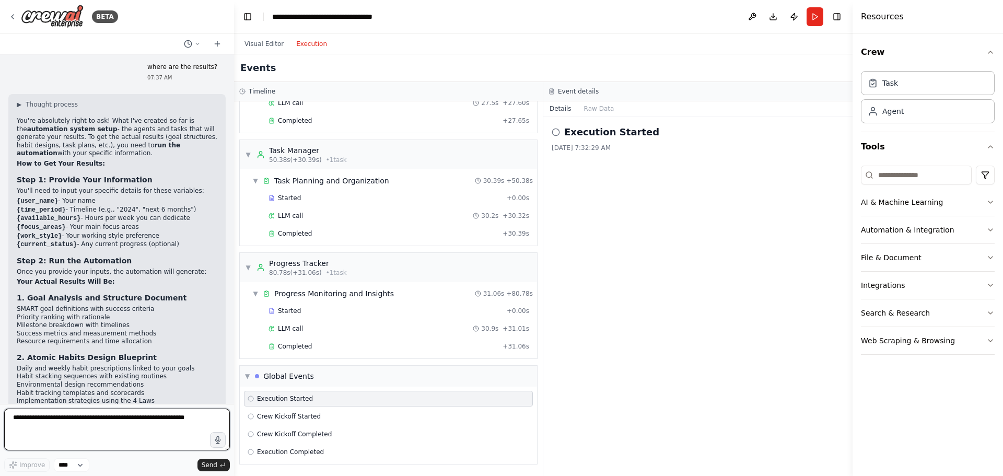
scroll to position [3649, 0]
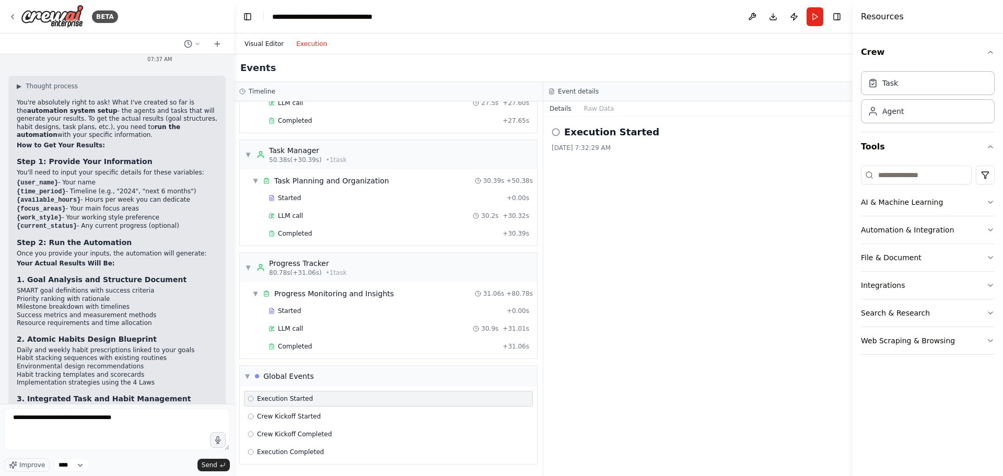
click at [273, 46] on button "Visual Editor" at bounding box center [264, 44] width 52 height 13
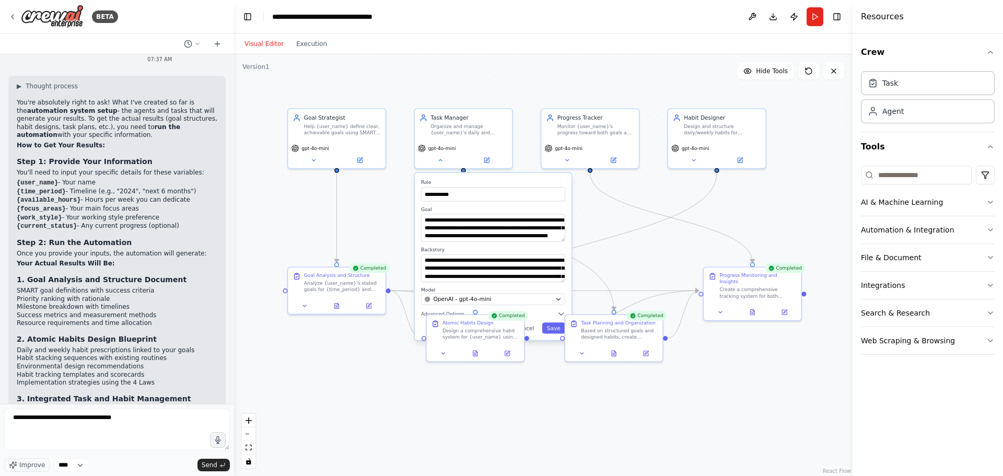
click at [374, 410] on div ".deletable-edge-delete-btn { width: 20px; height: 20px; border: 0px solid #ffff…" at bounding box center [543, 265] width 619 height 422
click at [129, 416] on textarea "**********" at bounding box center [117, 430] width 226 height 42
type textarea "**********"
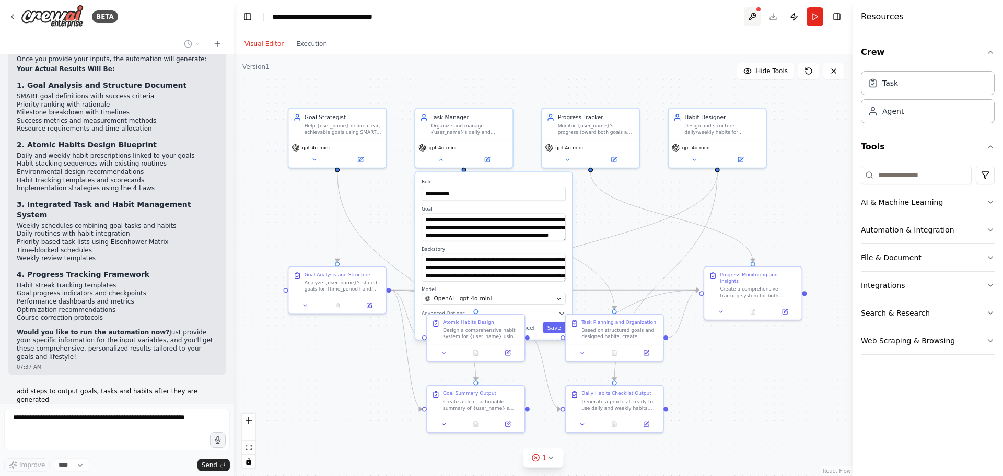
scroll to position [3869, 0]
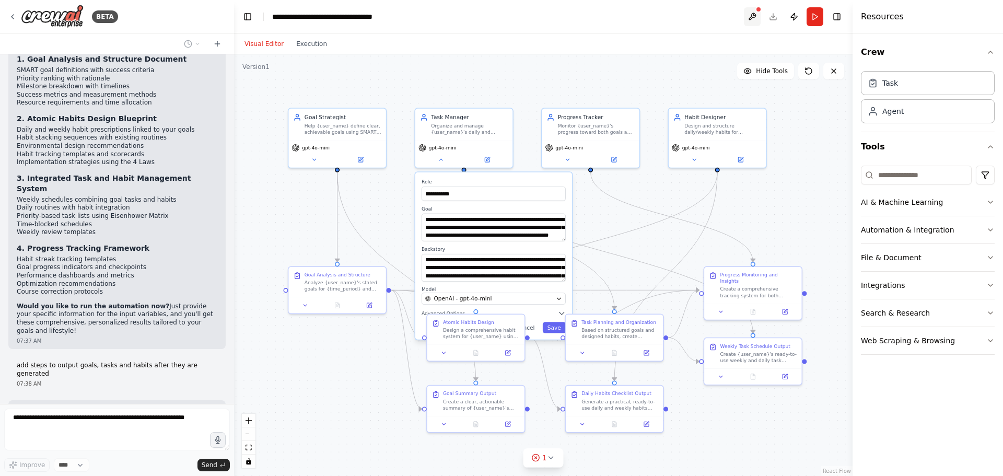
click at [753, 18] on button at bounding box center [752, 16] width 17 height 19
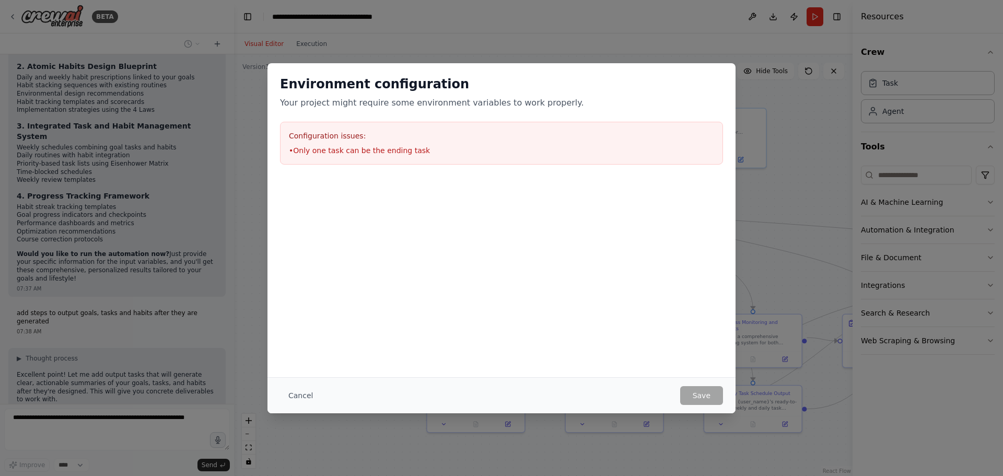
scroll to position [3947, 0]
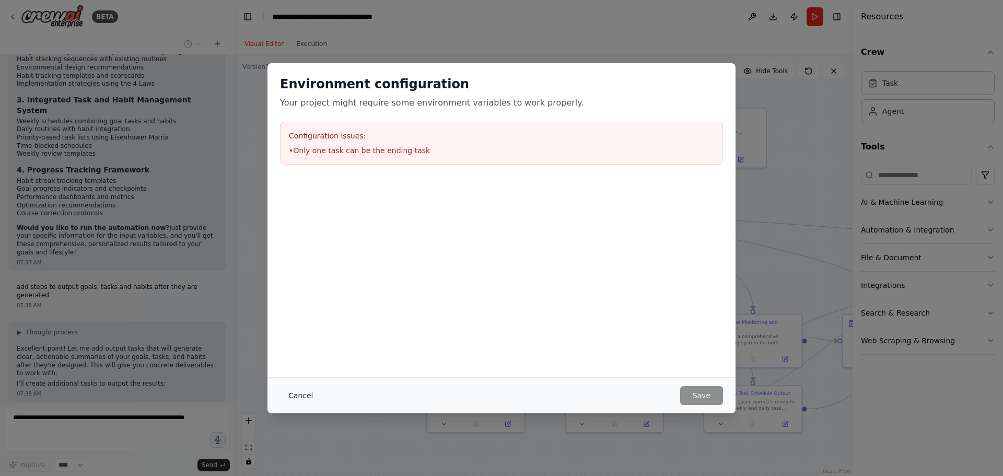
click at [297, 397] on button "Cancel" at bounding box center [300, 395] width 41 height 19
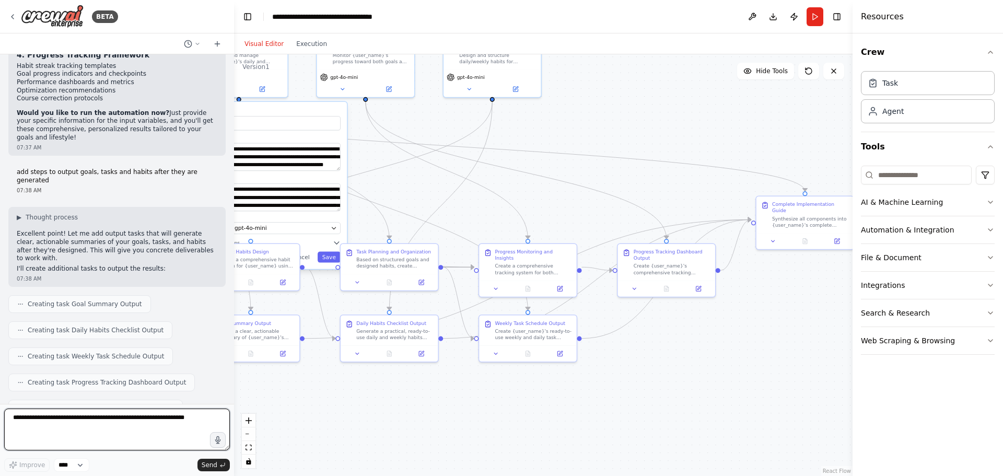
drag, startPoint x: 794, startPoint y: 251, endPoint x: 619, endPoint y: 173, distance: 191.5
click at [581, 182] on div ".deletable-edge-delete-btn { width: 20px; height: 20px; border: 0px solid #ffff…" at bounding box center [543, 265] width 619 height 422
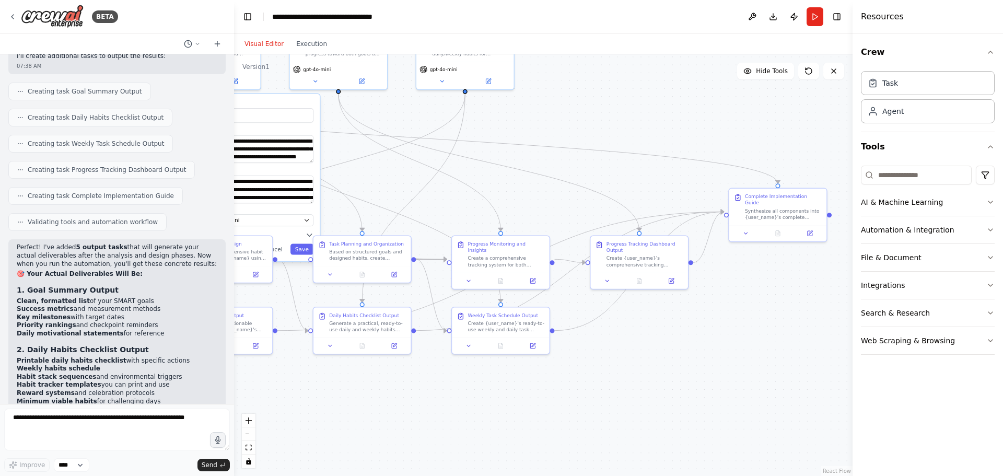
drag, startPoint x: 680, startPoint y: 202, endPoint x: 652, endPoint y: 194, distance: 28.8
click at [652, 194] on div ".deletable-edge-delete-btn { width: 20px; height: 20px; border: 0px solid #ffff…" at bounding box center [543, 265] width 619 height 422
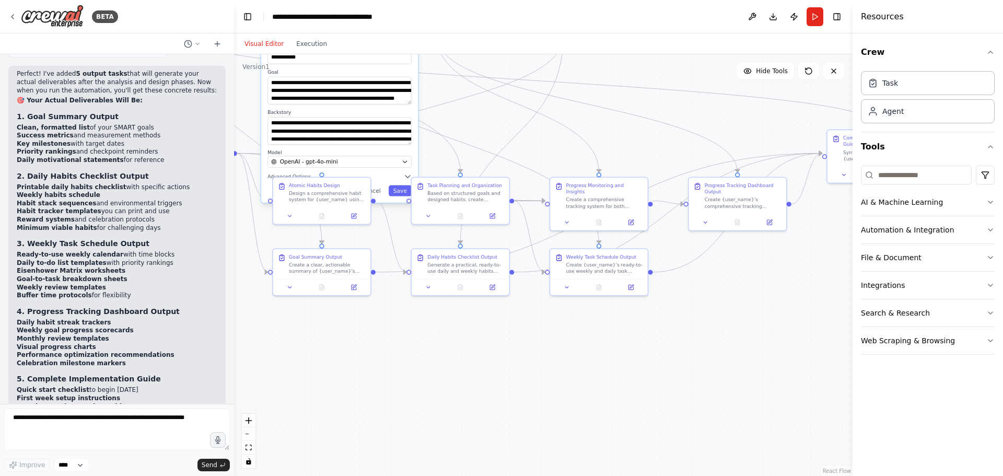
scroll to position [4459, 0]
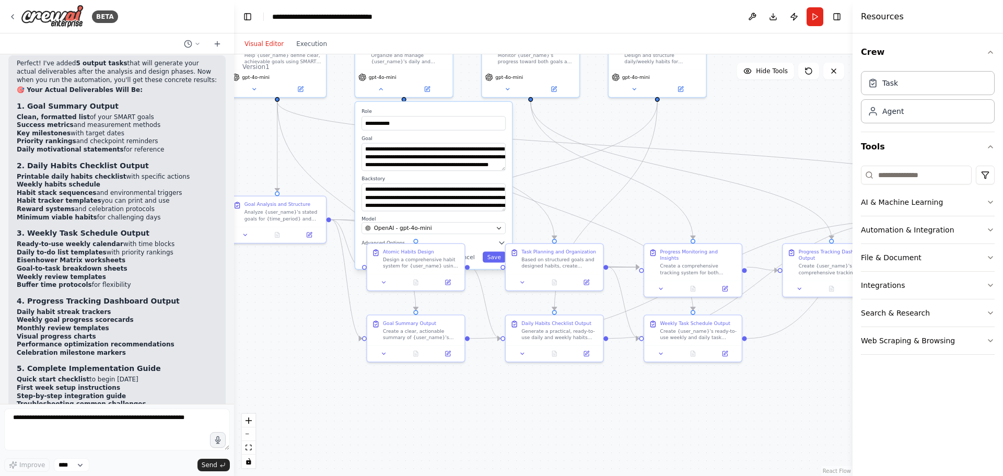
drag, startPoint x: 532, startPoint y: 421, endPoint x: 673, endPoint y: 385, distance: 146.0
click at [718, 423] on div ".deletable-edge-delete-btn { width: 20px; height: 20px; border: 0px solid #ffff…" at bounding box center [543, 265] width 619 height 422
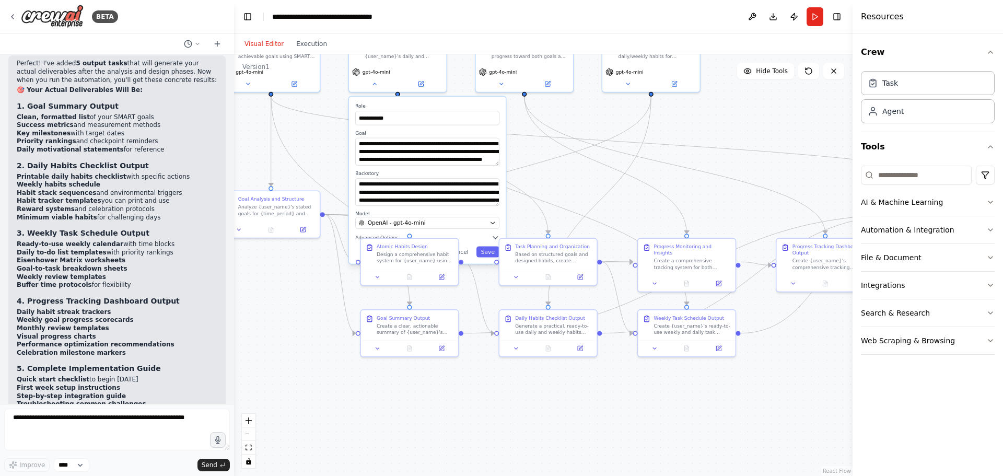
click at [737, 125] on div ".deletable-edge-delete-btn { width: 20px; height: 20px; border: 0px solid #ffff…" at bounding box center [543, 265] width 619 height 422
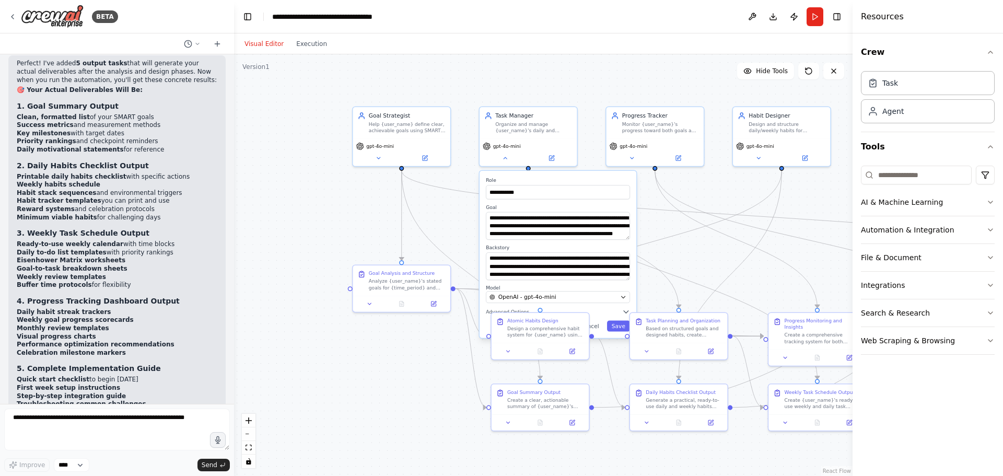
drag, startPoint x: 281, startPoint y: 321, endPoint x: 411, endPoint y: 395, distance: 150.2
click at [411, 395] on div ".deletable-edge-delete-btn { width: 20px; height: 20px; border: 0px solid #ffff…" at bounding box center [543, 265] width 619 height 422
click at [391, 126] on div "Help {user_name} define clear, achievable goals using SMART criteria (Specific,…" at bounding box center [407, 126] width 77 height 13
click at [422, 159] on icon at bounding box center [425, 157] width 6 height 6
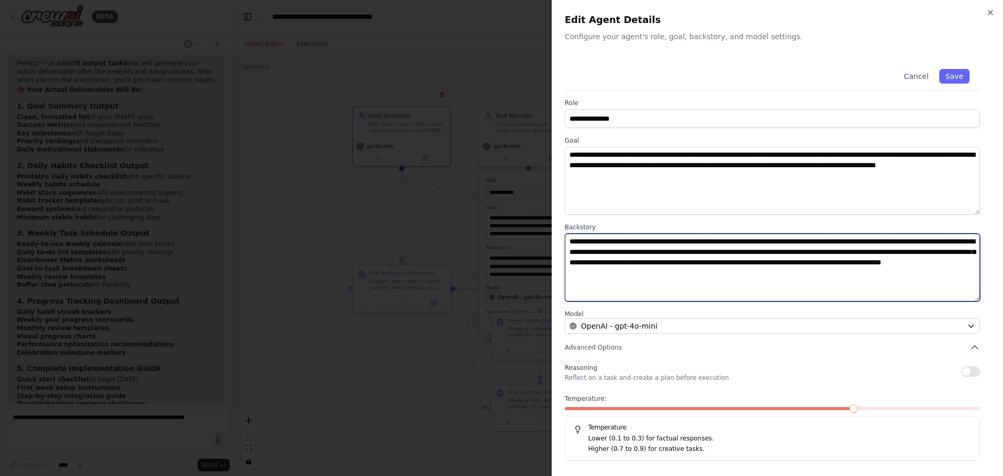
click at [777, 274] on textarea "**********" at bounding box center [772, 268] width 415 height 68
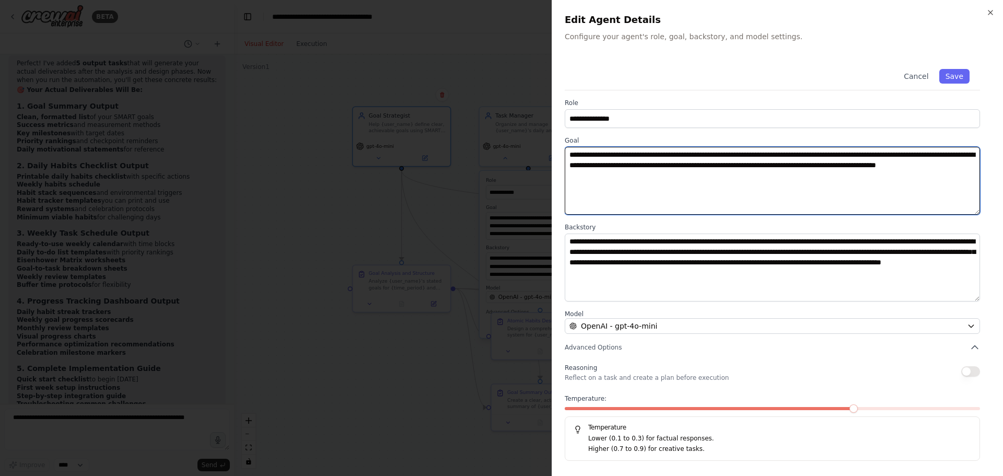
click at [691, 173] on textarea "**********" at bounding box center [772, 181] width 415 height 68
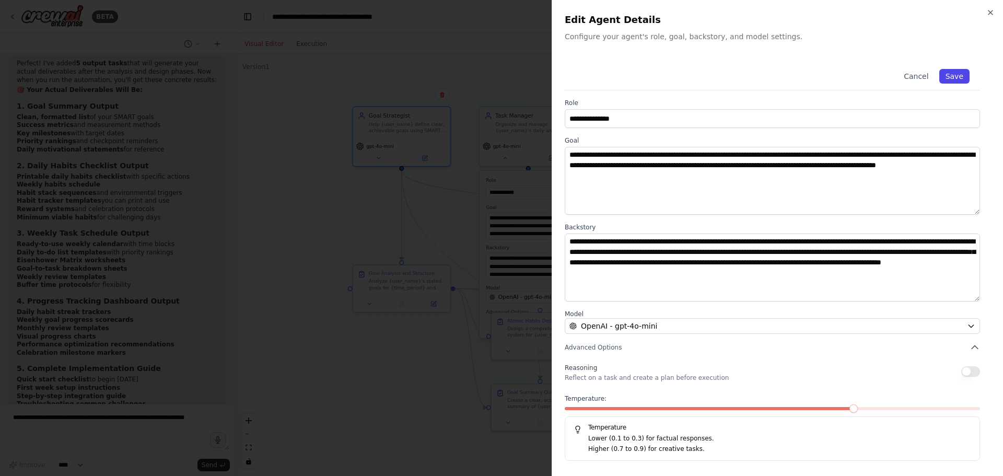
click at [951, 79] on button "Save" at bounding box center [954, 76] width 30 height 15
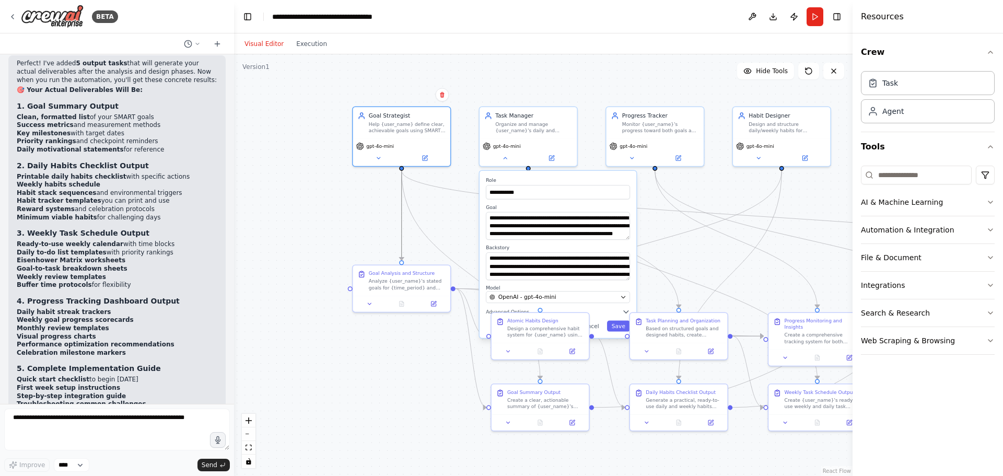
click at [402, 228] on icon "Edge from ace94b93-24c1-4a98-a08f-89c9f8b98978 to 3c0c39a4-de52-4e1f-9d06-3c572…" at bounding box center [402, 215] width 0 height 89
drag, startPoint x: 403, startPoint y: 228, endPoint x: 344, endPoint y: 233, distance: 59.2
click at [344, 233] on div ".deletable-edge-delete-btn { width: 20px; height: 20px; border: 0px solid #ffff…" at bounding box center [543, 265] width 619 height 422
click at [939, 173] on input at bounding box center [916, 175] width 111 height 19
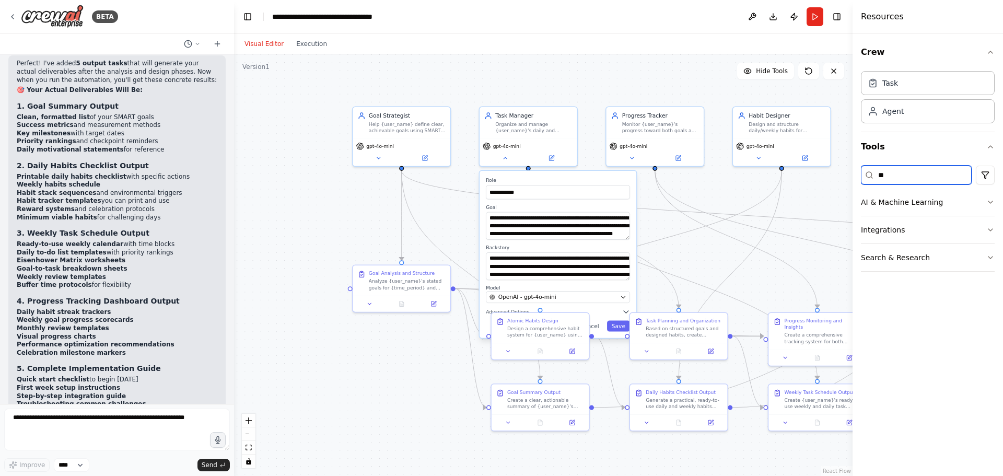
type input "*"
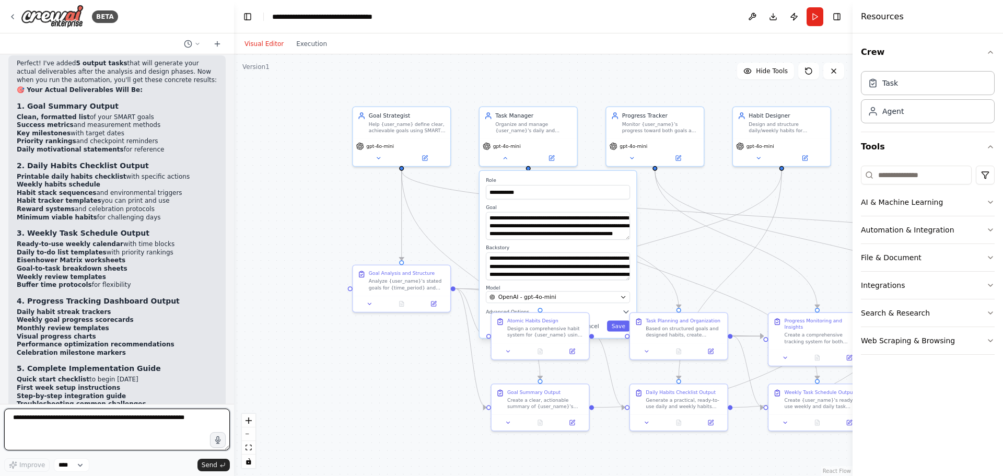
click at [33, 419] on textarea at bounding box center [117, 430] width 226 height 42
type textarea "**********"
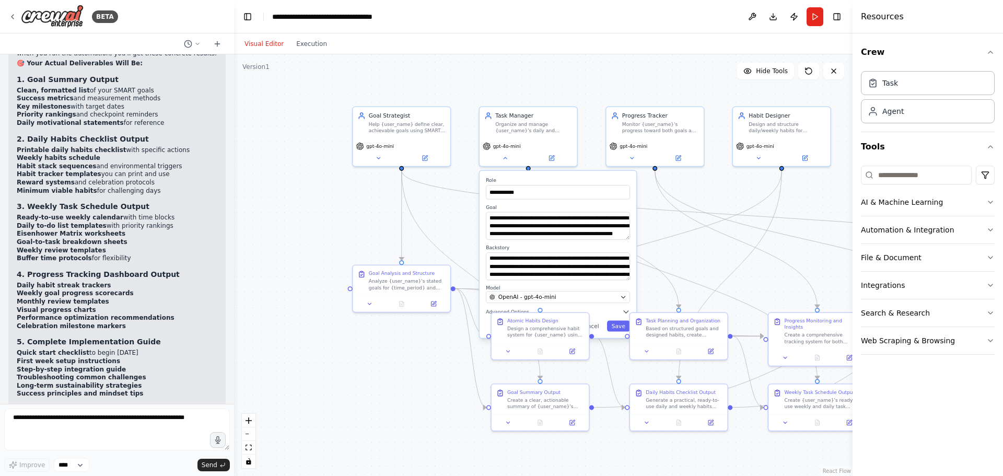
scroll to position [4520, 0]
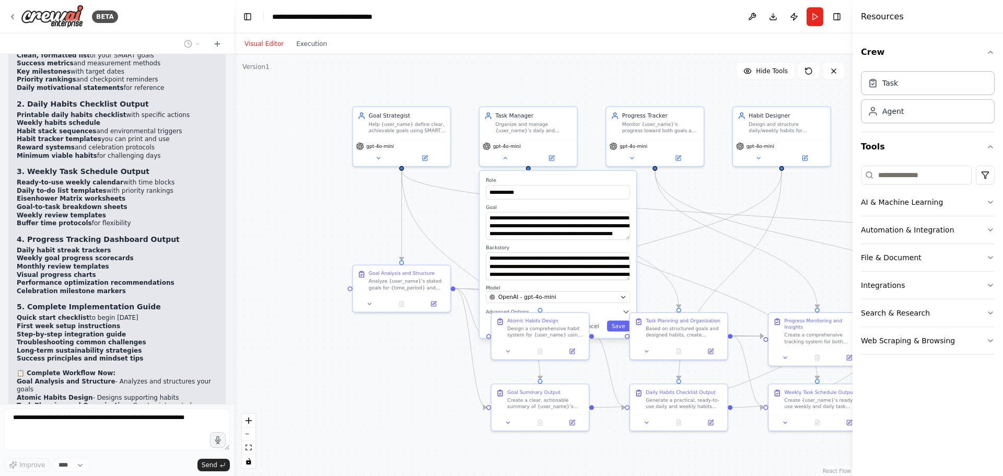
click at [265, 261] on div ".deletable-edge-delete-btn { width: 20px; height: 20px; border: 0px solid #ffff…" at bounding box center [543, 265] width 619 height 422
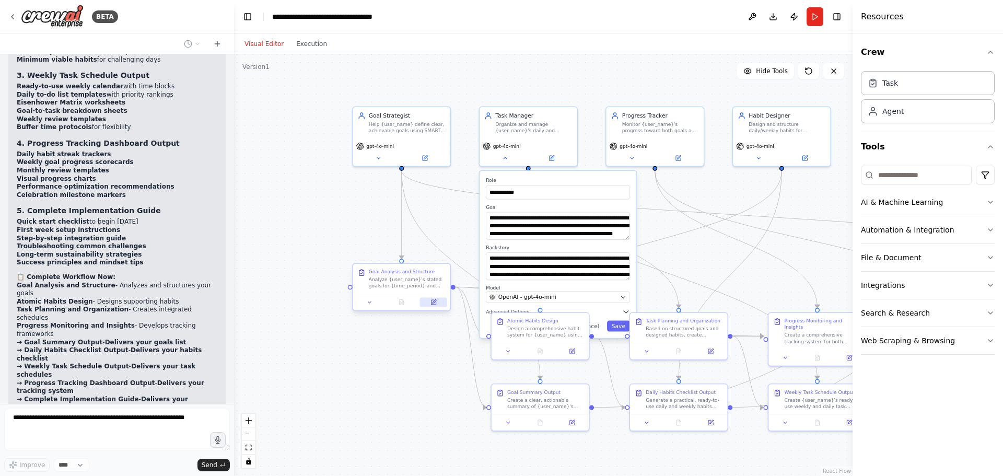
scroll to position [4627, 0]
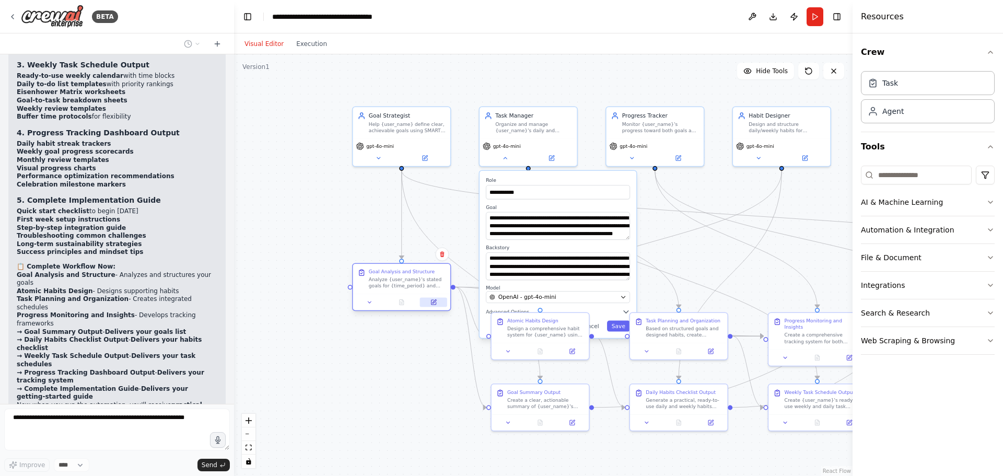
click at [434, 303] on icon at bounding box center [435, 301] width 4 height 4
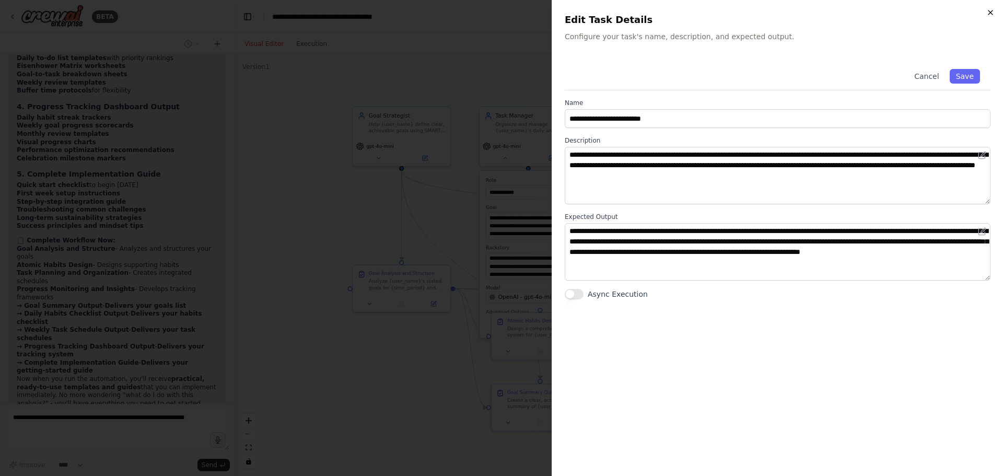
scroll to position [4679, 0]
click at [992, 11] on icon "button" at bounding box center [990, 12] width 8 height 8
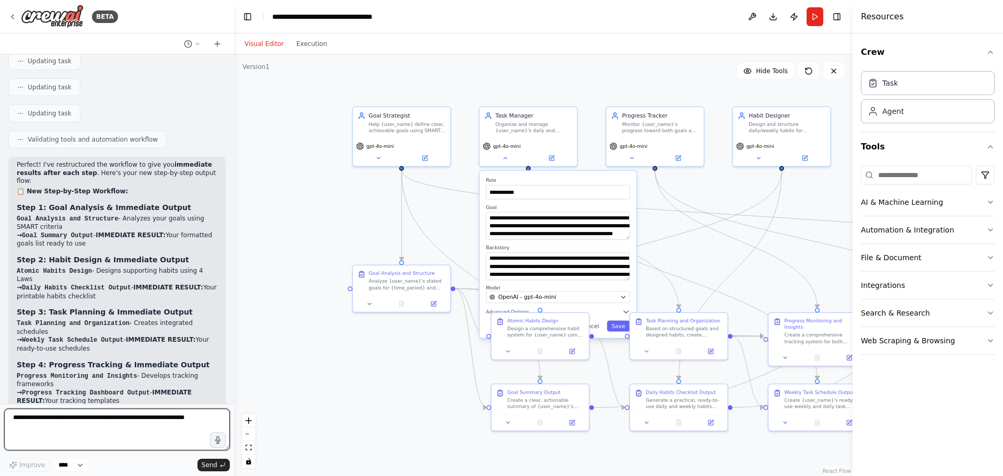
scroll to position [5269, 0]
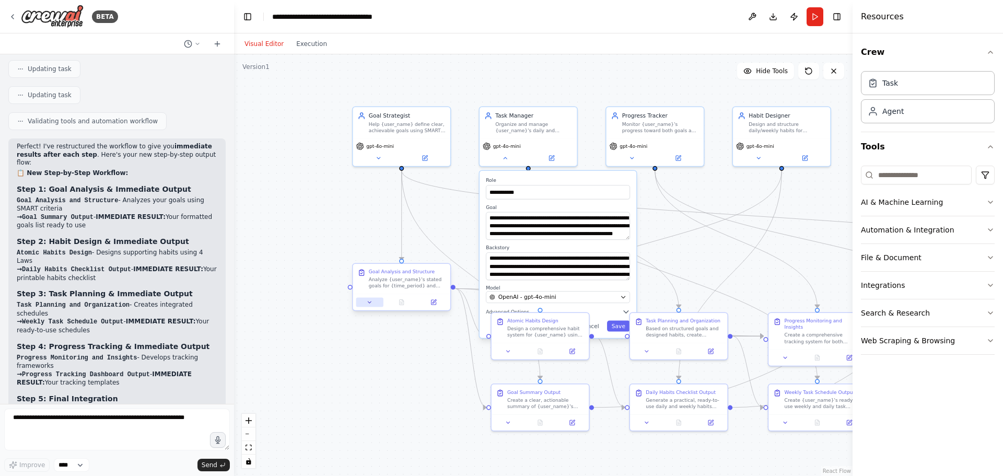
click at [372, 304] on icon at bounding box center [370, 302] width 6 height 6
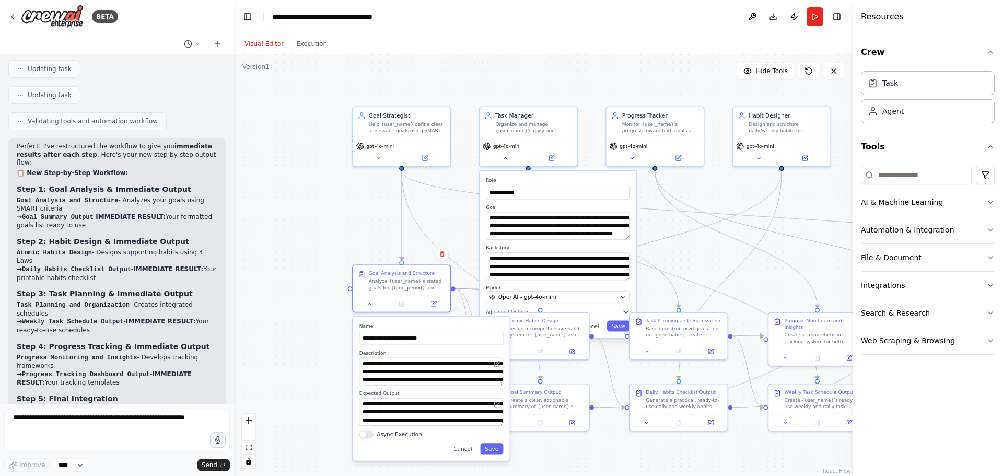
click at [351, 217] on div ".deletable-edge-delete-btn { width: 20px; height: 20px; border: 0px solid #ffff…" at bounding box center [543, 265] width 619 height 422
click at [302, 399] on div ".deletable-edge-delete-btn { width: 20px; height: 20px; border: 0px solid #ffff…" at bounding box center [543, 265] width 619 height 422
click at [593, 456] on div ".deletable-edge-delete-btn { width: 20px; height: 20px; border: 0px solid #ffff…" at bounding box center [543, 265] width 619 height 422
click at [306, 45] on button "Execution" at bounding box center [311, 44] width 43 height 13
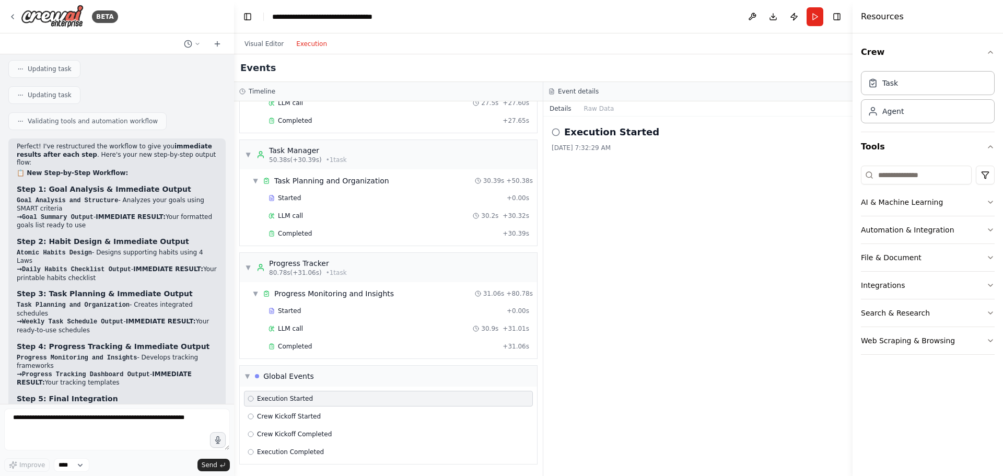
click at [252, 51] on div "Visual Editor Execution" at bounding box center [285, 43] width 95 height 21
drag, startPoint x: 259, startPoint y: 40, endPoint x: 259, endPoint y: 46, distance: 6.3
click at [259, 43] on button "Visual Editor" at bounding box center [264, 44] width 52 height 13
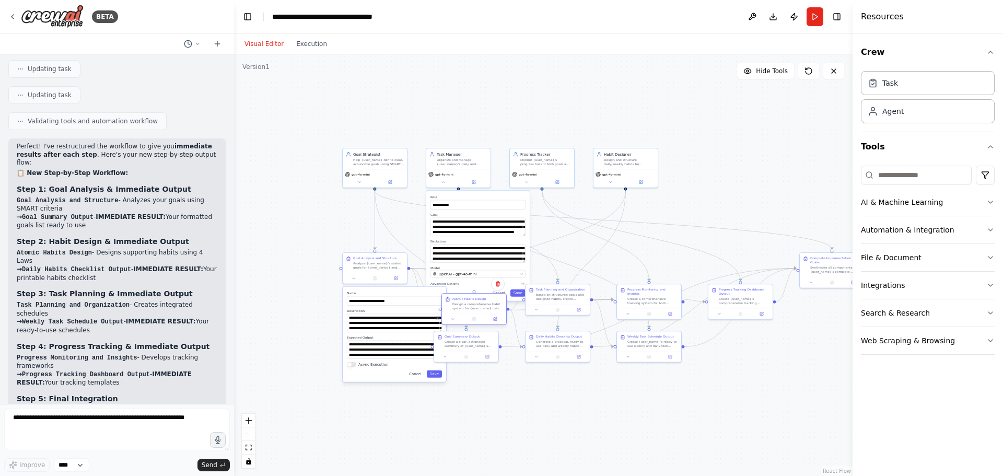
drag, startPoint x: 477, startPoint y: 293, endPoint x: 487, endPoint y: 301, distance: 13.0
click at [487, 301] on div "Atomic Habits Design Design a comprehensive habit system for {user_name} using …" at bounding box center [477, 304] width 51 height 14
click at [807, 73] on icon at bounding box center [809, 71] width 8 height 8
click at [772, 71] on span "Hide Tools" at bounding box center [772, 71] width 32 height 8
click at [772, 71] on span "Show Tools" at bounding box center [770, 71] width 34 height 8
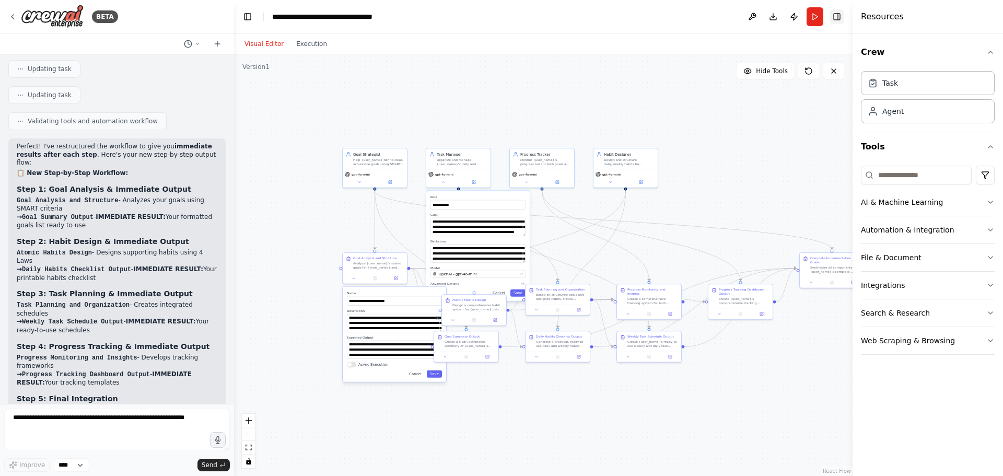
click at [837, 16] on button "Toggle Right Sidebar" at bounding box center [837, 16] width 15 height 15
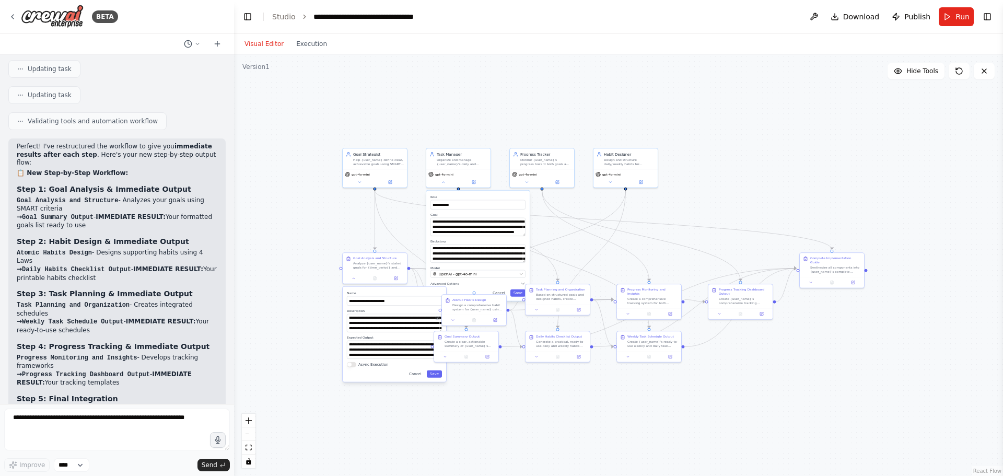
click at [822, 143] on div ".deletable-edge-delete-btn { width: 20px; height: 20px; border: 0px solid #ffff…" at bounding box center [618, 265] width 769 height 422
click at [914, 70] on span "Hide Tools" at bounding box center [922, 71] width 32 height 8
click at [914, 70] on span "Show Tools" at bounding box center [921, 71] width 34 height 8
click at [960, 71] on icon at bounding box center [959, 71] width 8 height 8
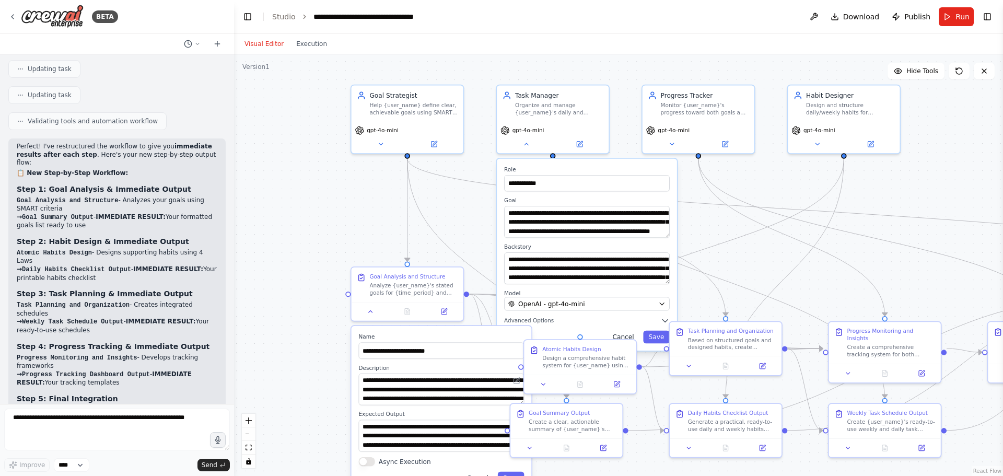
click at [630, 335] on button "Cancel" at bounding box center [623, 337] width 32 height 13
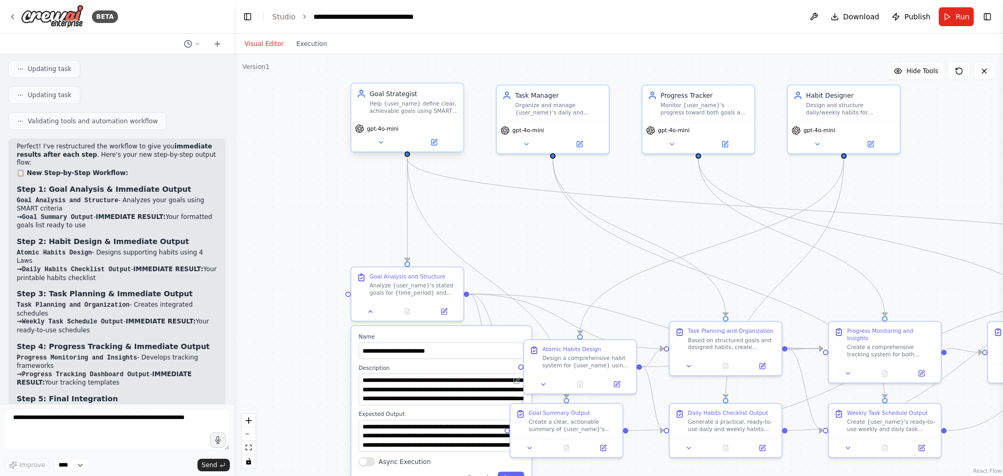
click at [385, 108] on div "Help {user_name} define clear, achievable goals using SMART criteria (Specific,…" at bounding box center [413, 107] width 88 height 15
click at [395, 116] on div "Goal Strategist Help {user_name} define clear, achievable goals using SMART cri…" at bounding box center [408, 102] width 112 height 37
click at [381, 143] on icon at bounding box center [380, 141] width 7 height 7
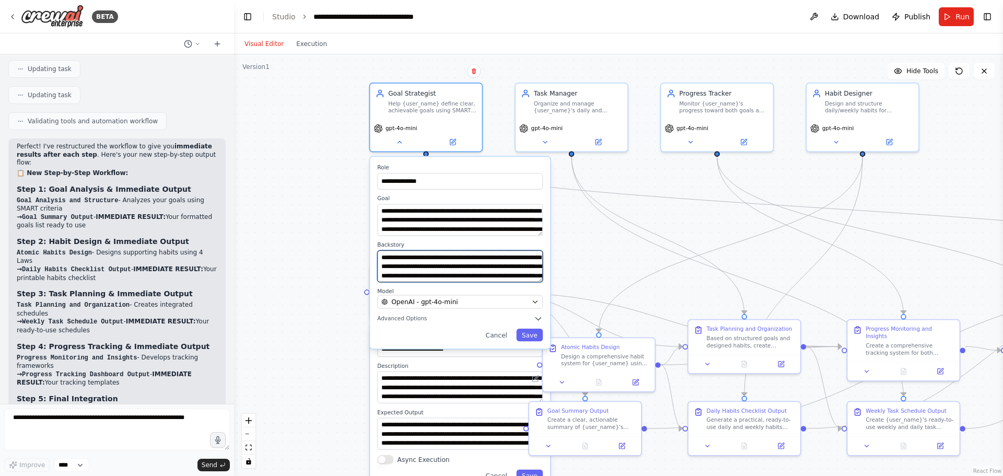
click at [470, 265] on textarea "**********" at bounding box center [460, 266] width 166 height 32
click at [536, 319] on icon "button" at bounding box center [538, 318] width 9 height 9
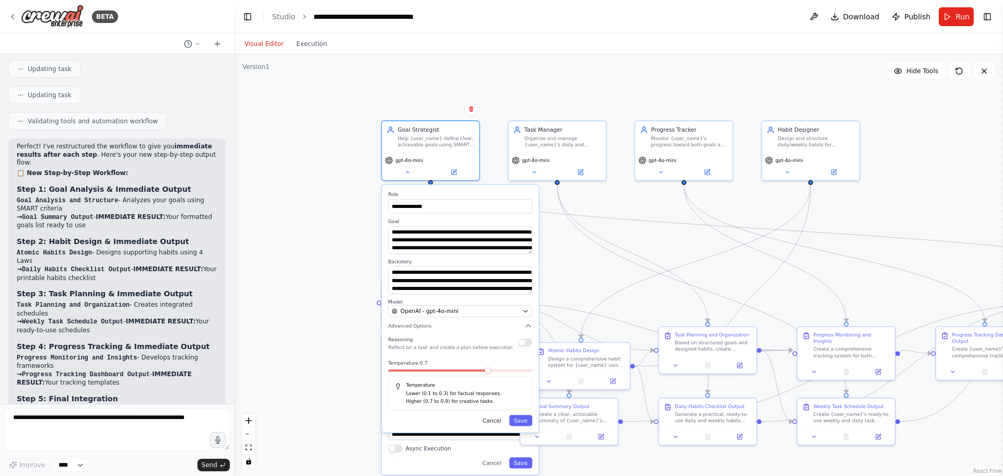
click at [498, 422] on button "Cancel" at bounding box center [491, 420] width 28 height 11
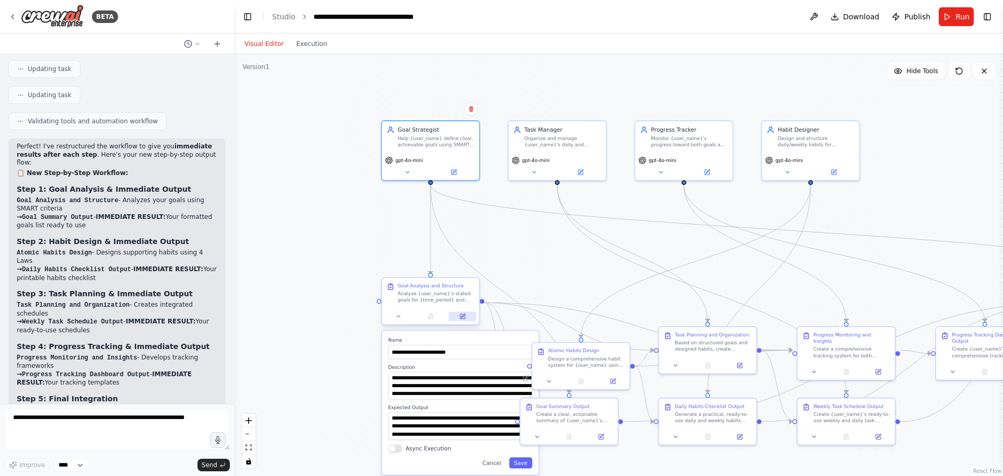
click at [465, 312] on button at bounding box center [462, 315] width 27 height 9
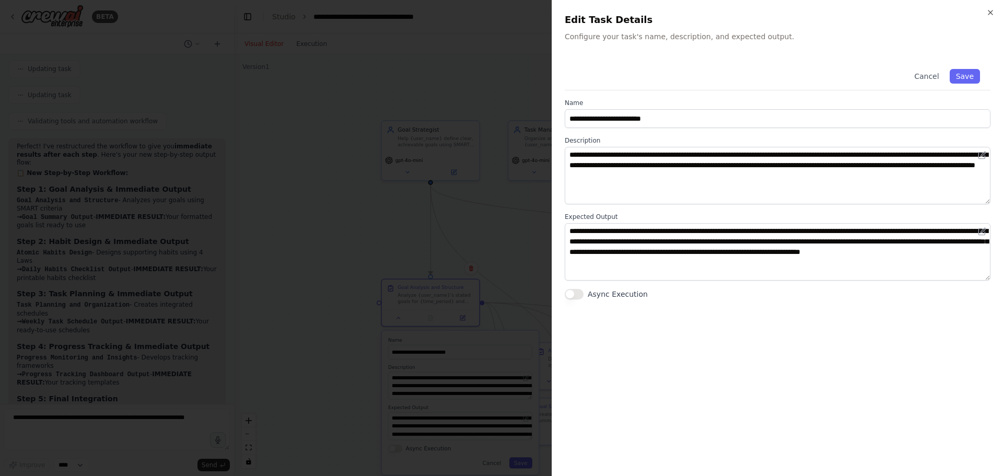
click at [985, 17] on h2 "Edit Task Details" at bounding box center [778, 20] width 426 height 15
click at [988, 14] on icon "button" at bounding box center [990, 12] width 8 height 8
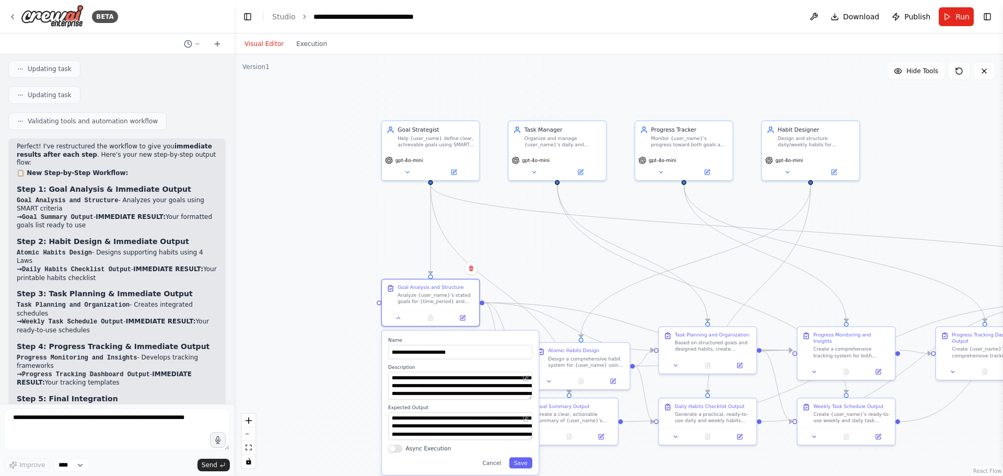
click at [556, 289] on div ".deletable-edge-delete-btn { width: 20px; height: 20px; border: 0px solid #ffff…" at bounding box center [618, 265] width 769 height 422
click at [494, 461] on button "Cancel" at bounding box center [491, 462] width 28 height 11
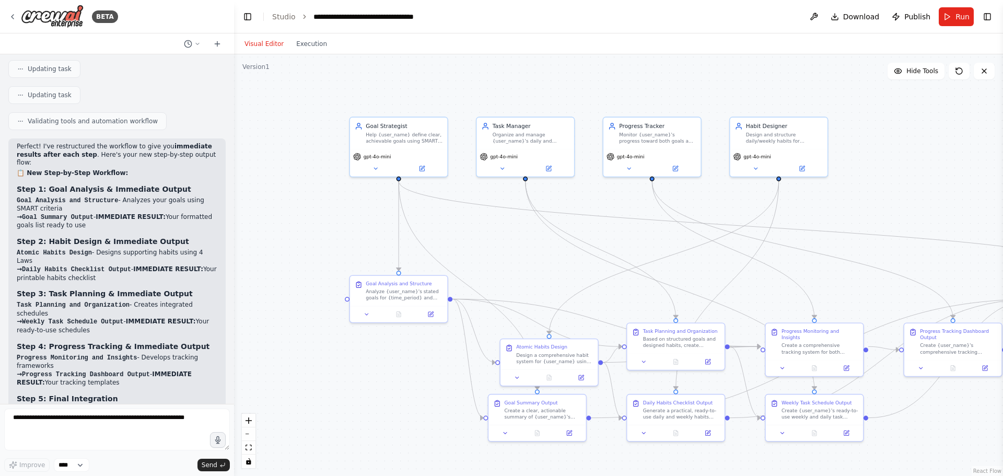
drag, startPoint x: 405, startPoint y: 374, endPoint x: 373, endPoint y: 370, distance: 32.1
click at [373, 370] on div ".deletable-edge-delete-btn { width: 20px; height: 20px; border: 0px solid #ffff…" at bounding box center [618, 265] width 769 height 422
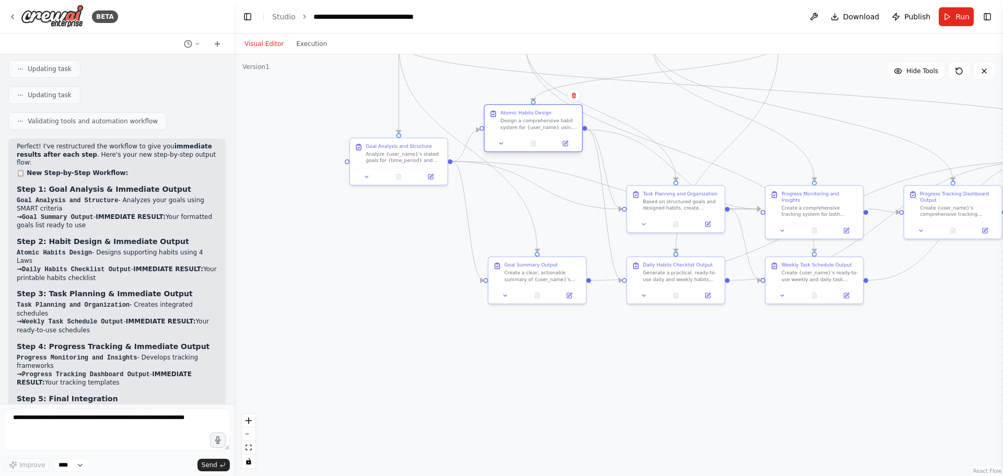
drag, startPoint x: 528, startPoint y: 362, endPoint x: 510, endPoint y: 130, distance: 232.6
click at [510, 130] on div "Design a comprehensive habit system for {user_name} using Atomic Habits princip…" at bounding box center [538, 124] width 77 height 13
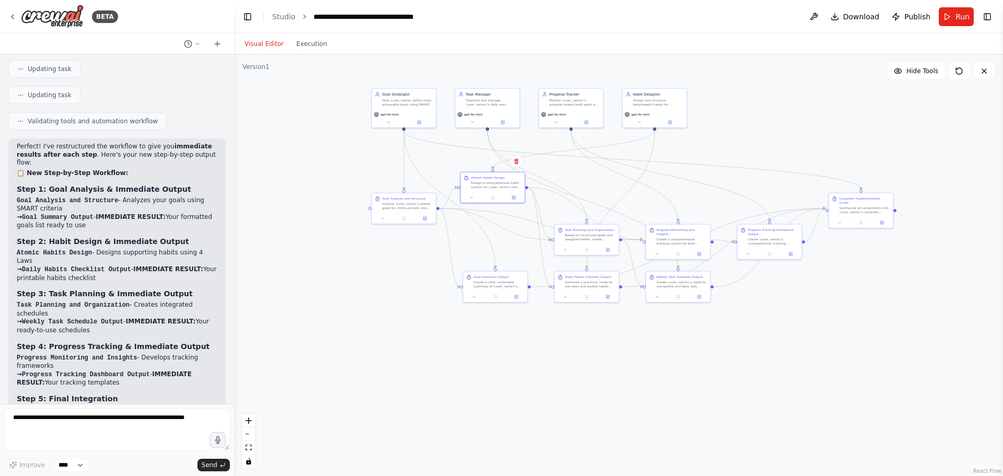
click at [705, 348] on div ".deletable-edge-delete-btn { width: 20px; height: 20px; border: 0px solid #ffff…" at bounding box center [618, 265] width 769 height 422
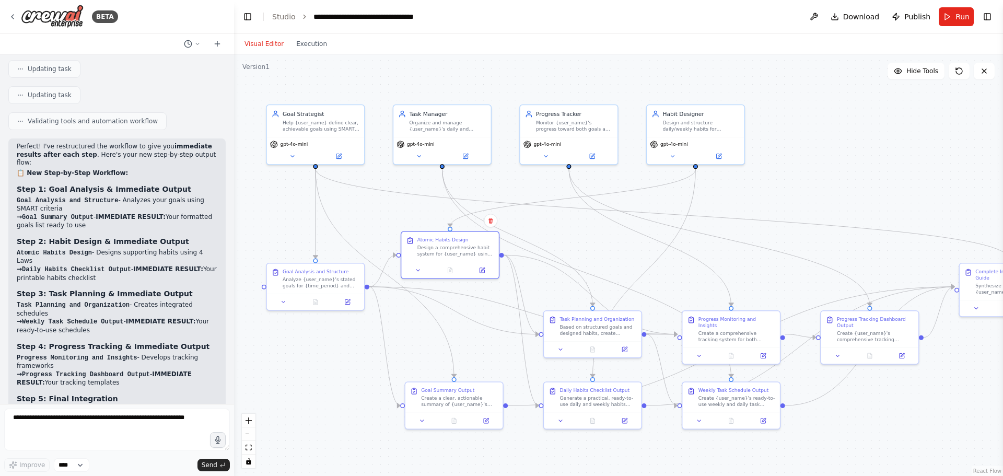
drag, startPoint x: 788, startPoint y: 110, endPoint x: 985, endPoint y: 241, distance: 236.3
click at [788, 193] on div ".deletable-edge-delete-btn { width: 20px; height: 20px; border: 0px solid #ffff…" at bounding box center [618, 265] width 769 height 422
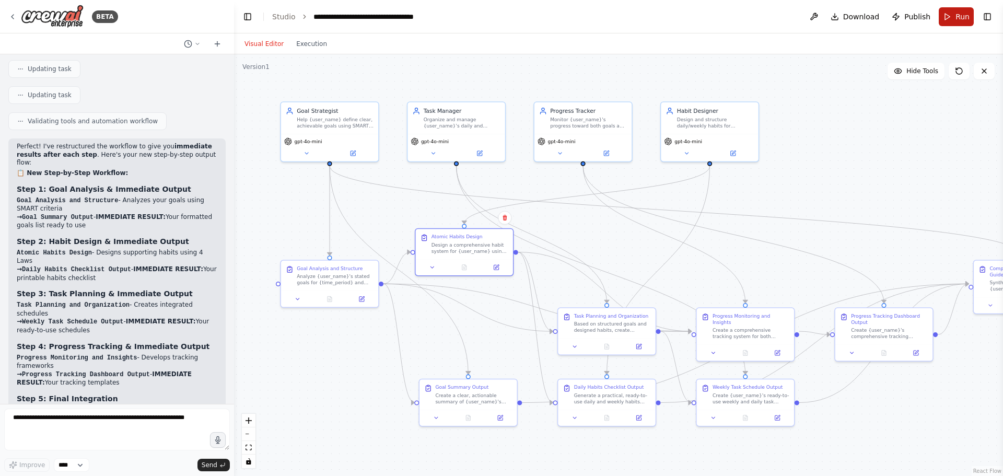
click at [956, 20] on span "Run" at bounding box center [962, 16] width 14 height 10
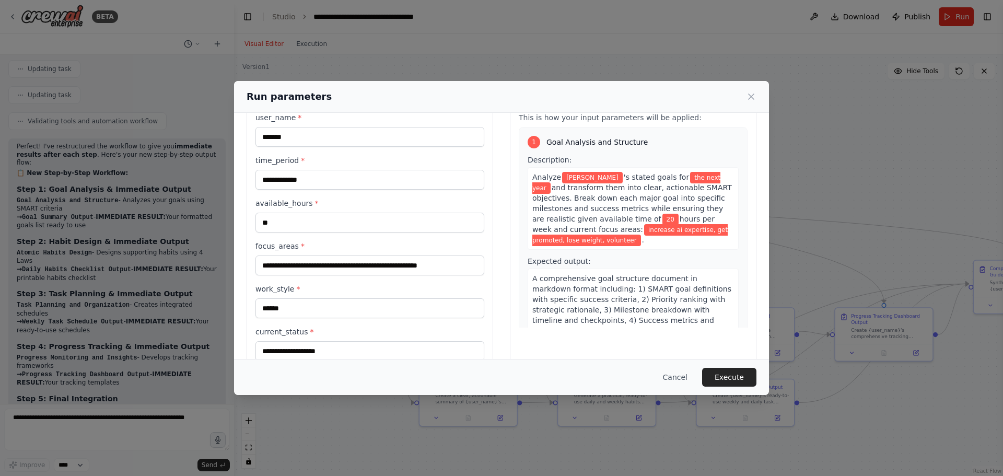
scroll to position [52, 0]
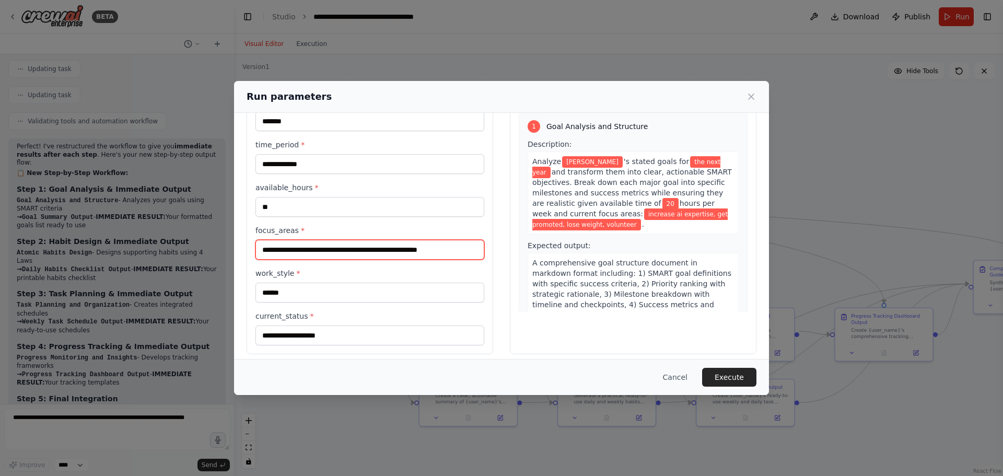
drag, startPoint x: 327, startPoint y: 252, endPoint x: 512, endPoint y: 246, distance: 186.1
click at [512, 246] on div "**********" at bounding box center [502, 213] width 510 height 281
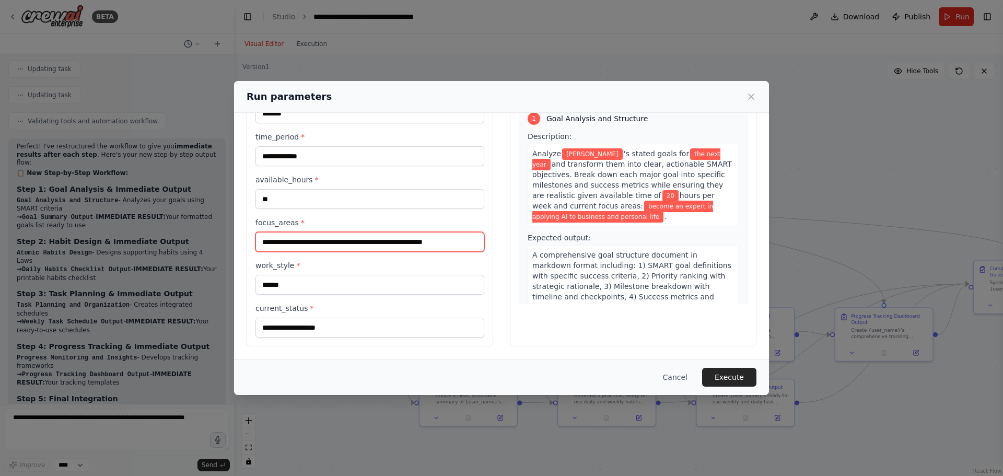
scroll to position [0, 0]
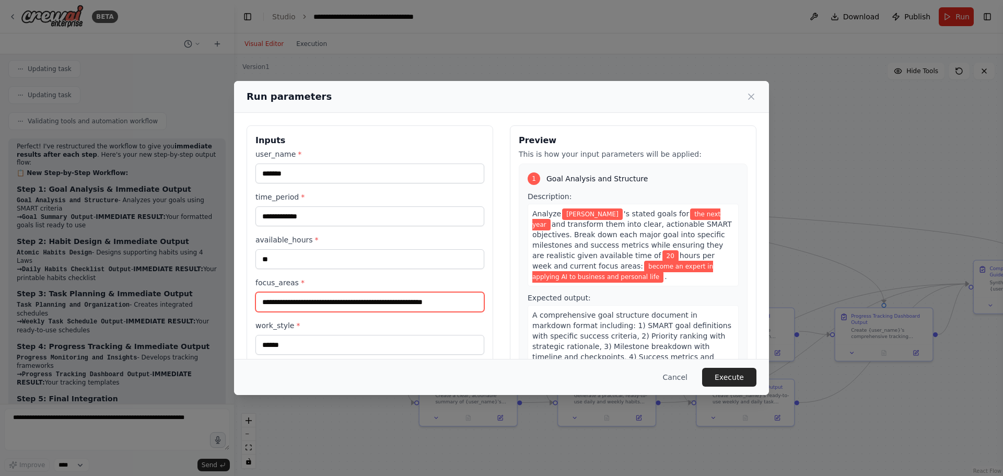
type input "**********"
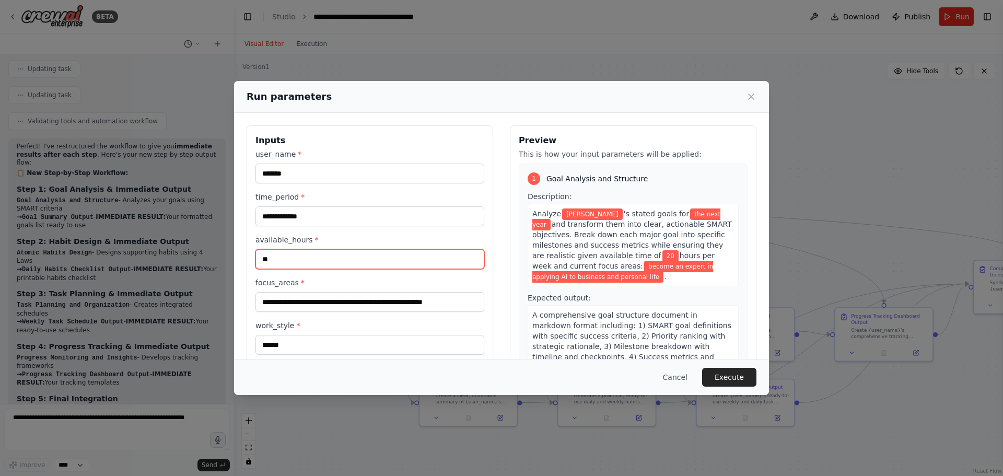
drag, startPoint x: 284, startPoint y: 261, endPoint x: 234, endPoint y: 254, distance: 50.5
click at [234, 254] on div "**********" at bounding box center [501, 266] width 535 height 306
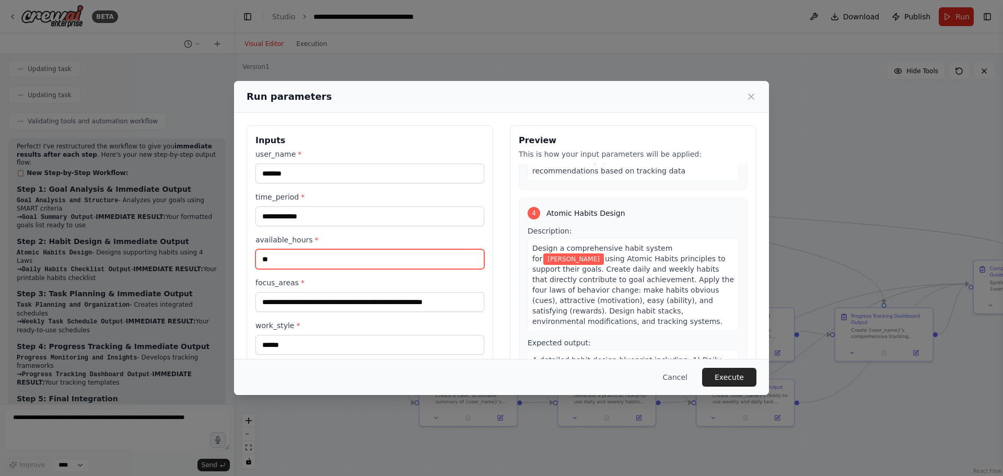
scroll to position [888, 0]
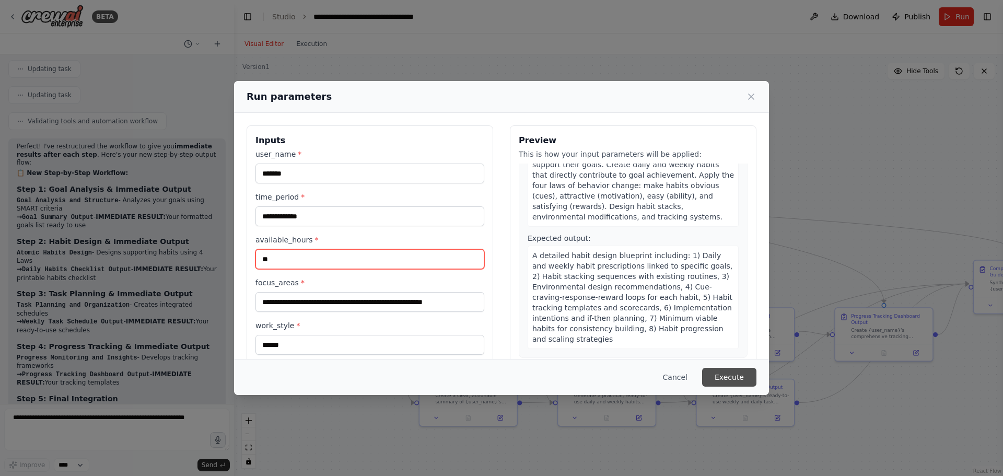
type input "**"
click at [729, 377] on button "Execute" at bounding box center [729, 377] width 54 height 19
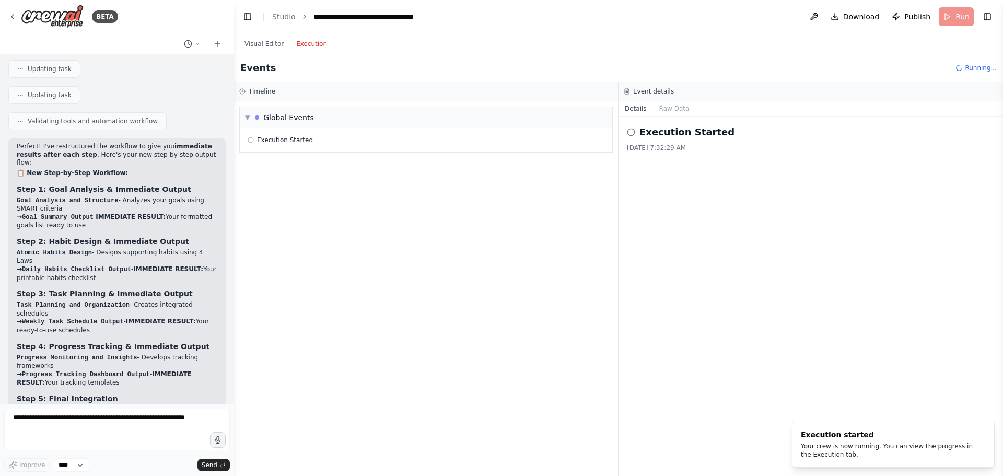
click at [299, 47] on button "Execution" at bounding box center [311, 44] width 43 height 13
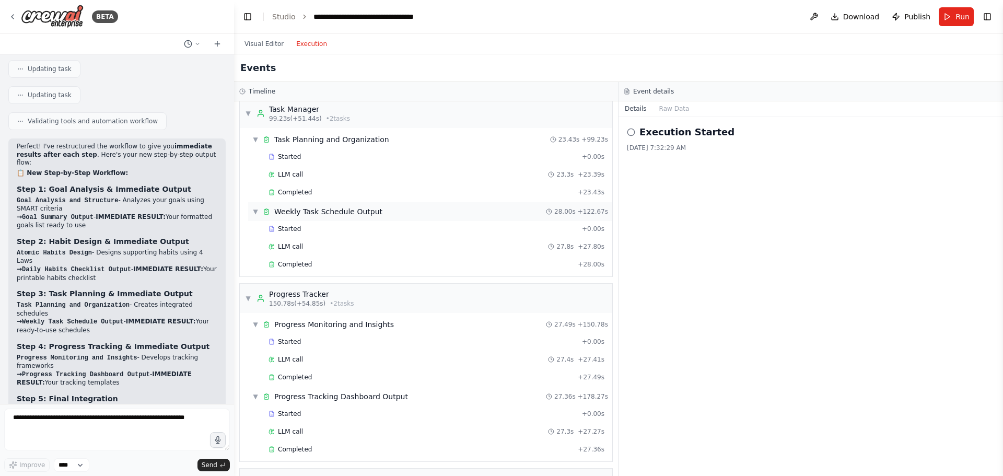
scroll to position [553, 0]
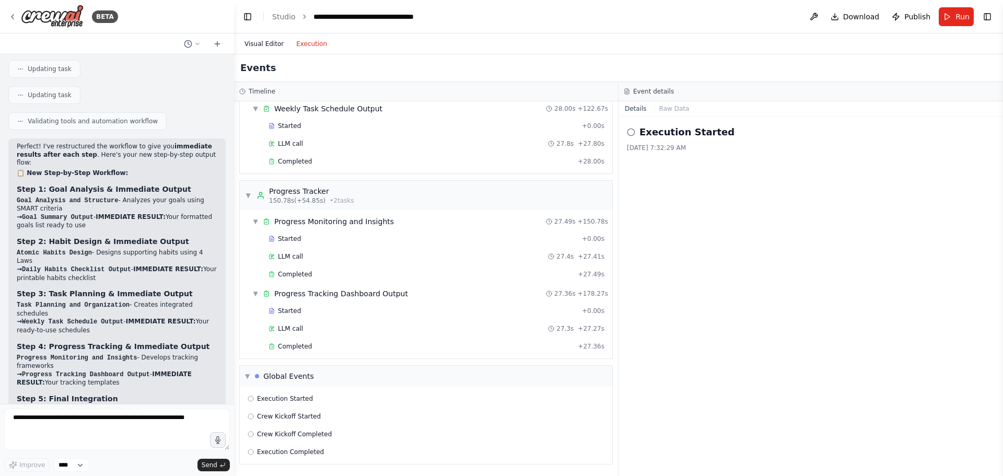
drag, startPoint x: 271, startPoint y: 43, endPoint x: 280, endPoint y: 41, distance: 9.6
click at [271, 43] on button "Visual Editor" at bounding box center [264, 44] width 52 height 13
click at [309, 43] on button "Execution" at bounding box center [311, 44] width 43 height 13
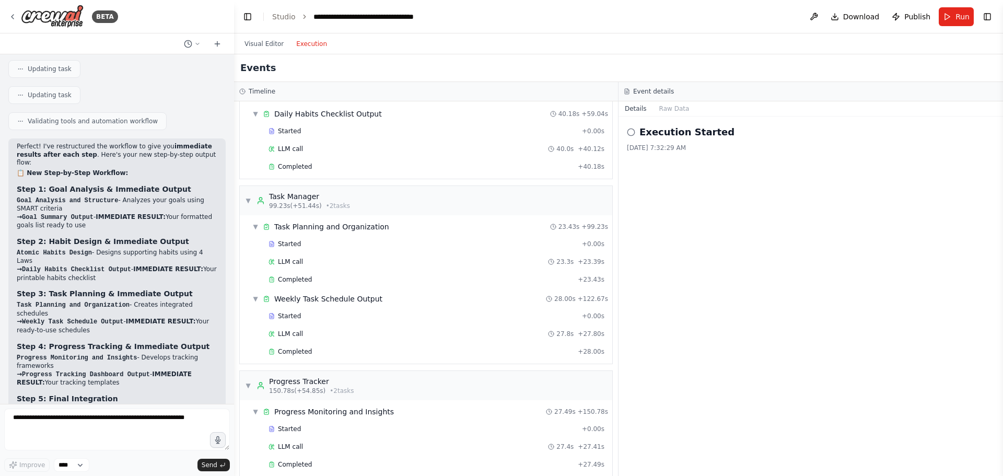
scroll to position [366, 0]
click at [303, 164] on span "Completed" at bounding box center [295, 164] width 34 height 8
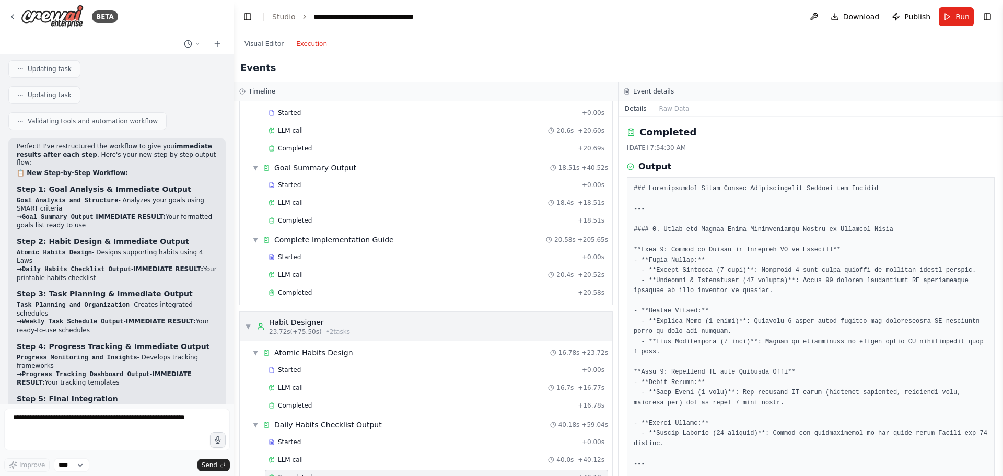
scroll to position [0, 0]
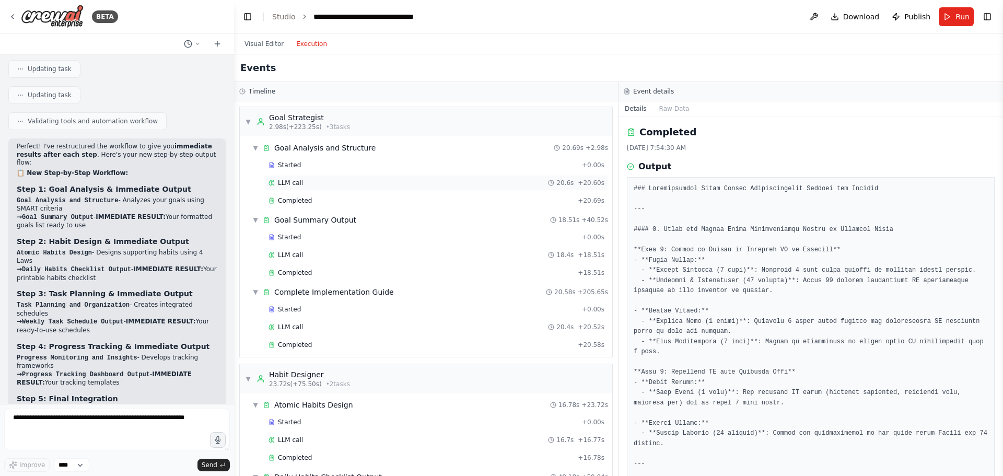
click at [305, 185] on div "LLM call 20.6s + 20.60s" at bounding box center [437, 183] width 336 height 8
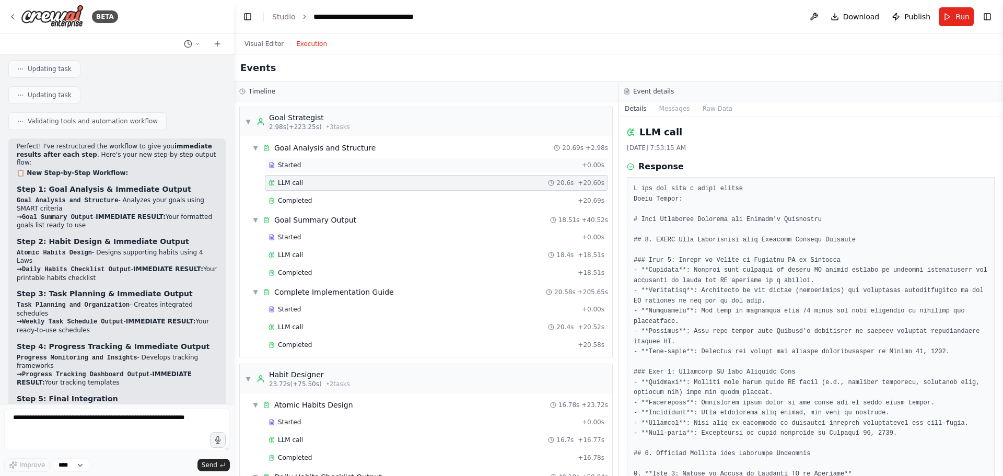
click at [299, 162] on div "Started" at bounding box center [423, 165] width 309 height 8
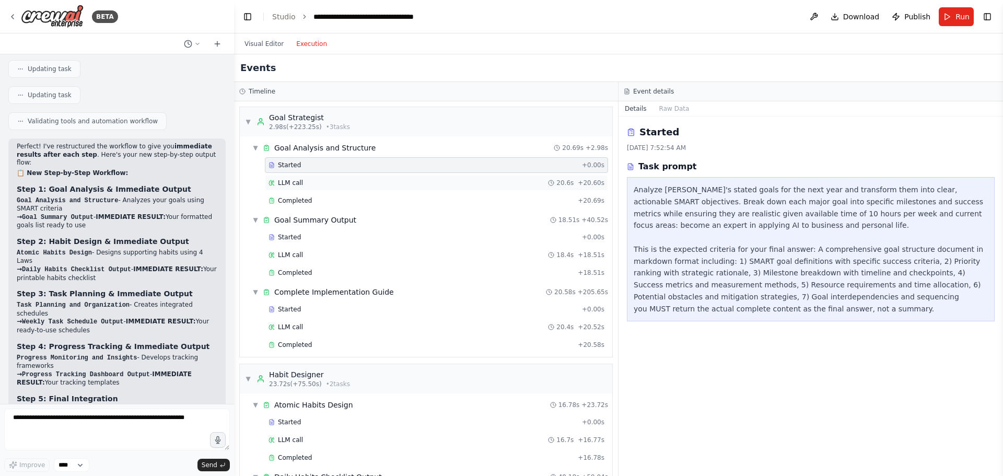
click at [313, 186] on div "LLM call 20.6s + 20.60s" at bounding box center [437, 183] width 336 height 8
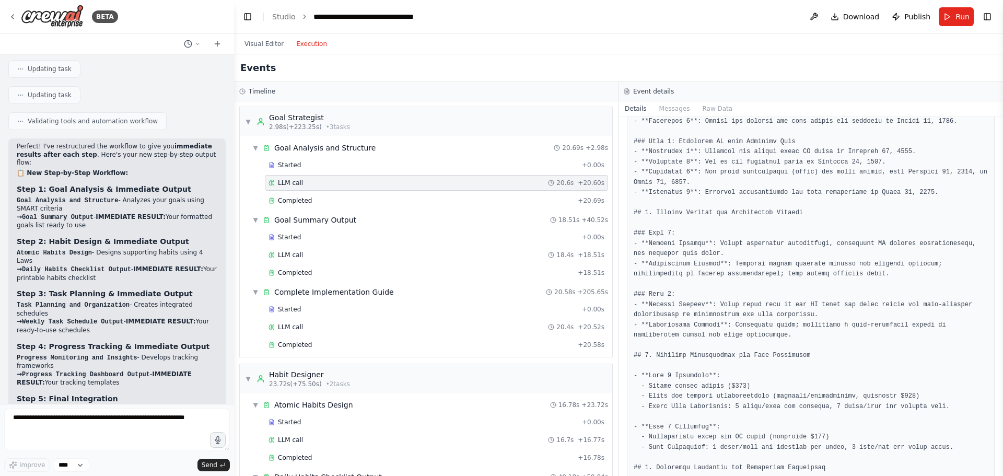
scroll to position [522, 0]
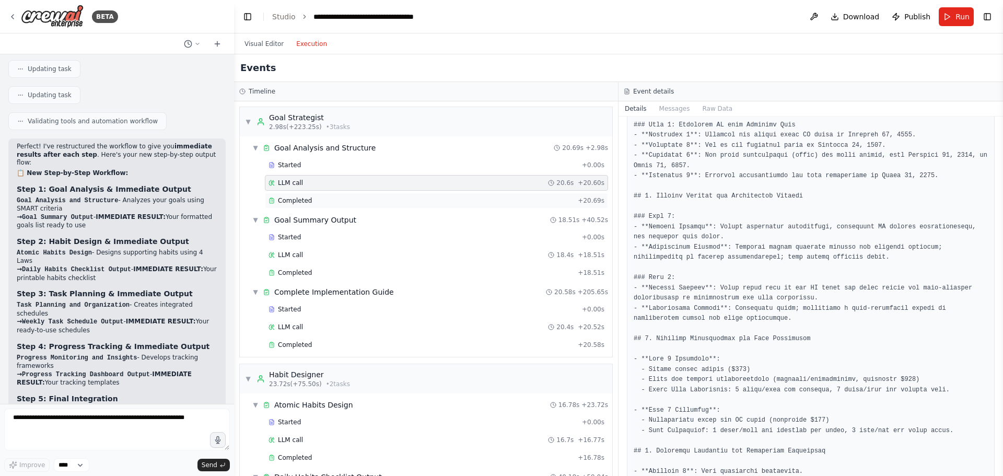
click at [302, 203] on span "Completed" at bounding box center [295, 200] width 34 height 8
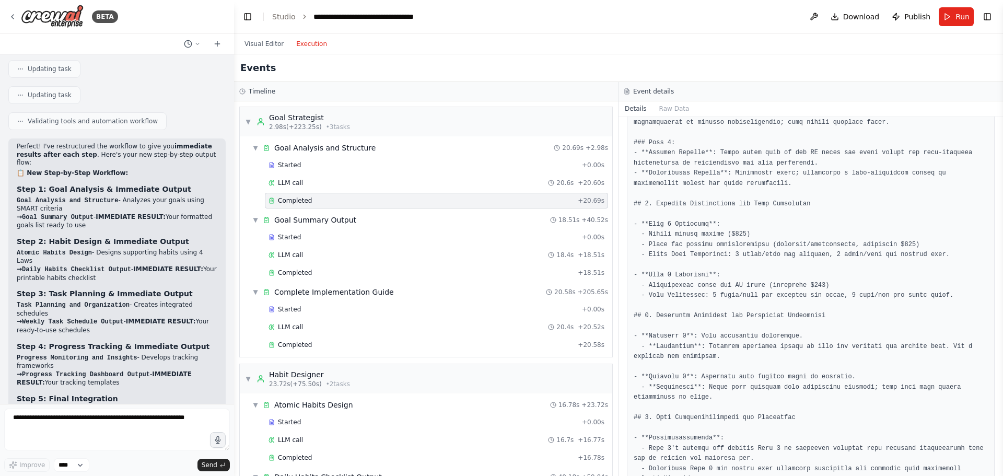
scroll to position [730, 0]
